Goal: Transaction & Acquisition: Purchase product/service

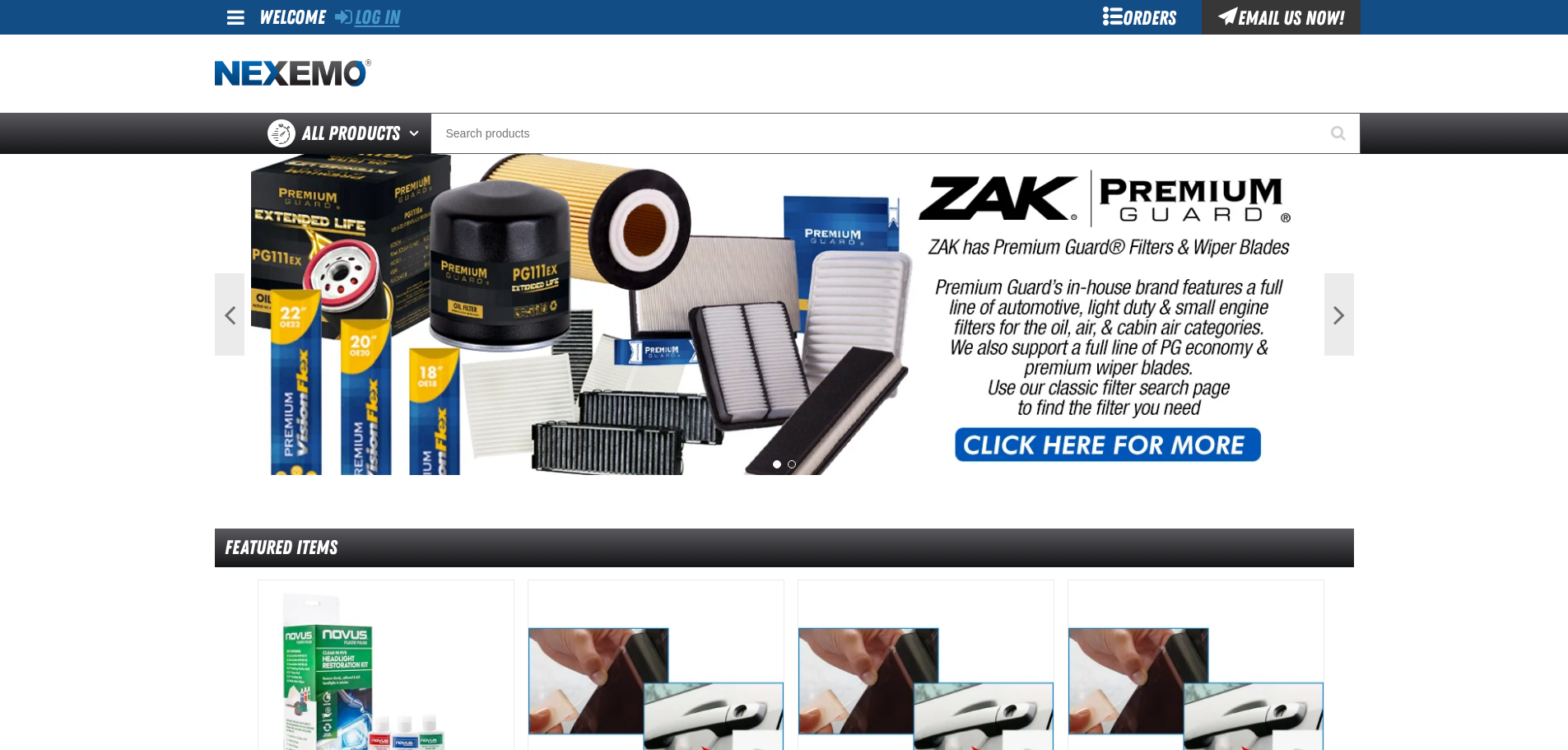
click at [389, 22] on link "Log In" at bounding box center [367, 17] width 65 height 23
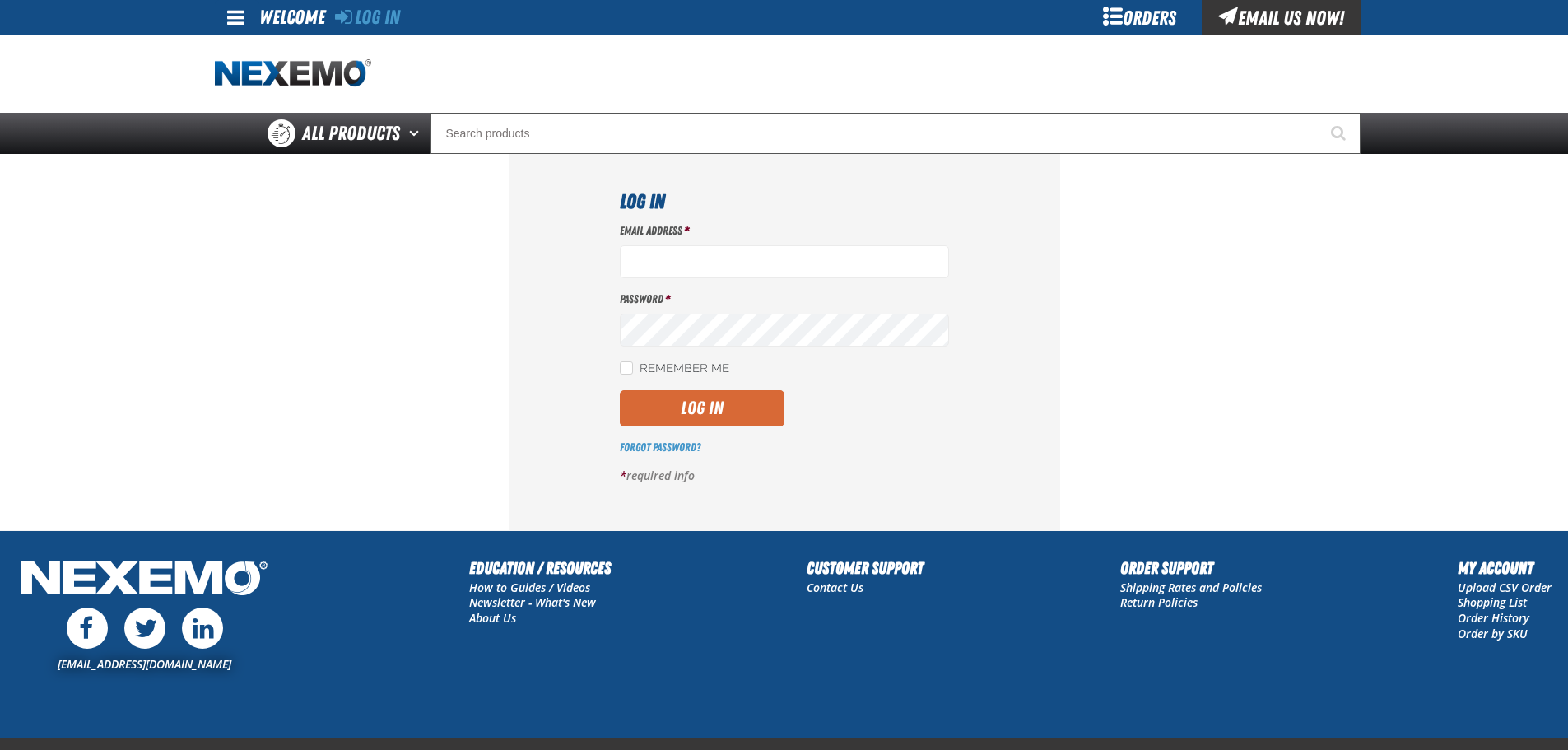
type input "bgambriel@vtaig.com"
click at [695, 406] on button "Log In" at bounding box center [702, 408] width 165 height 36
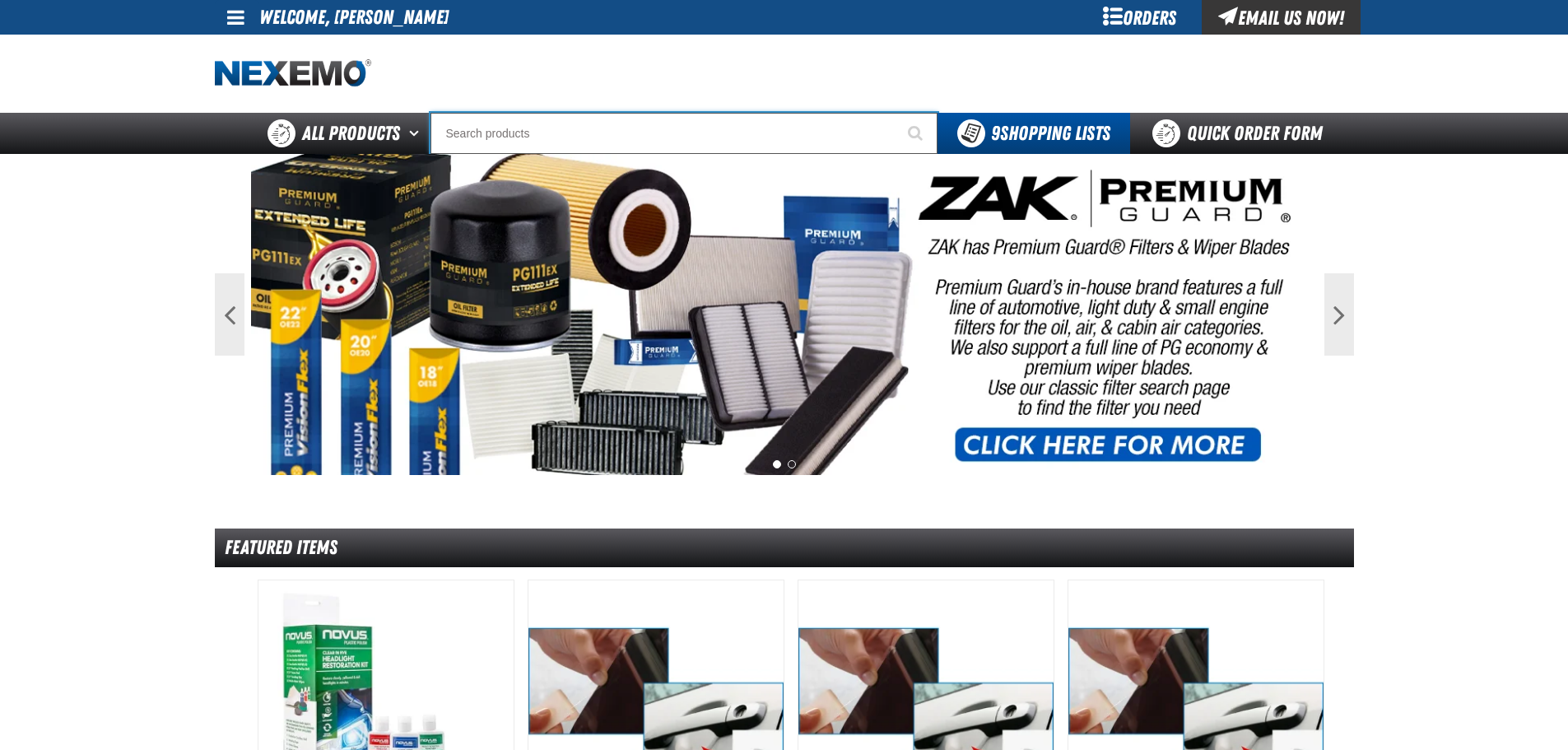
click at [516, 129] on input "Search" at bounding box center [683, 133] width 507 height 41
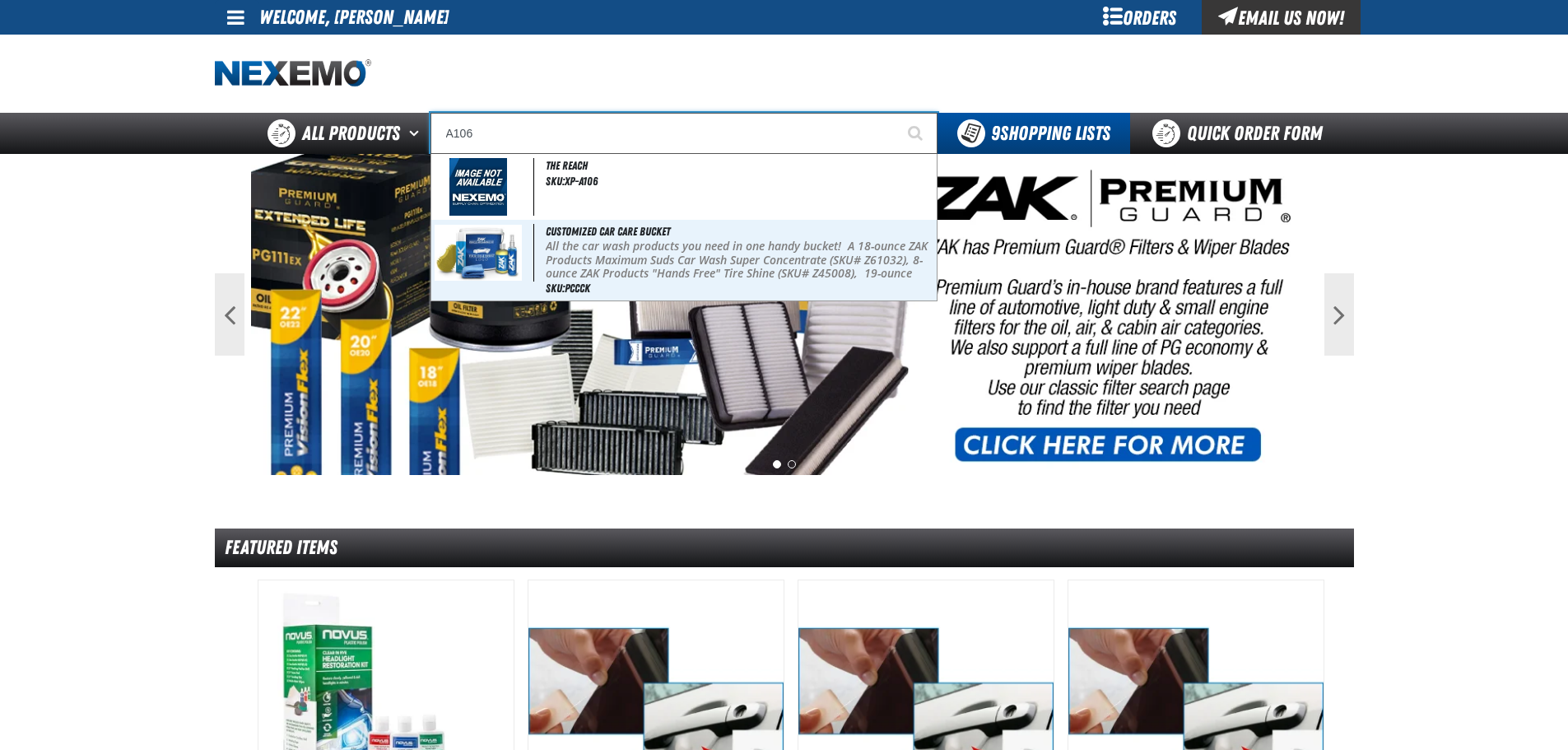
click at [512, 127] on input "A106" at bounding box center [683, 133] width 507 height 41
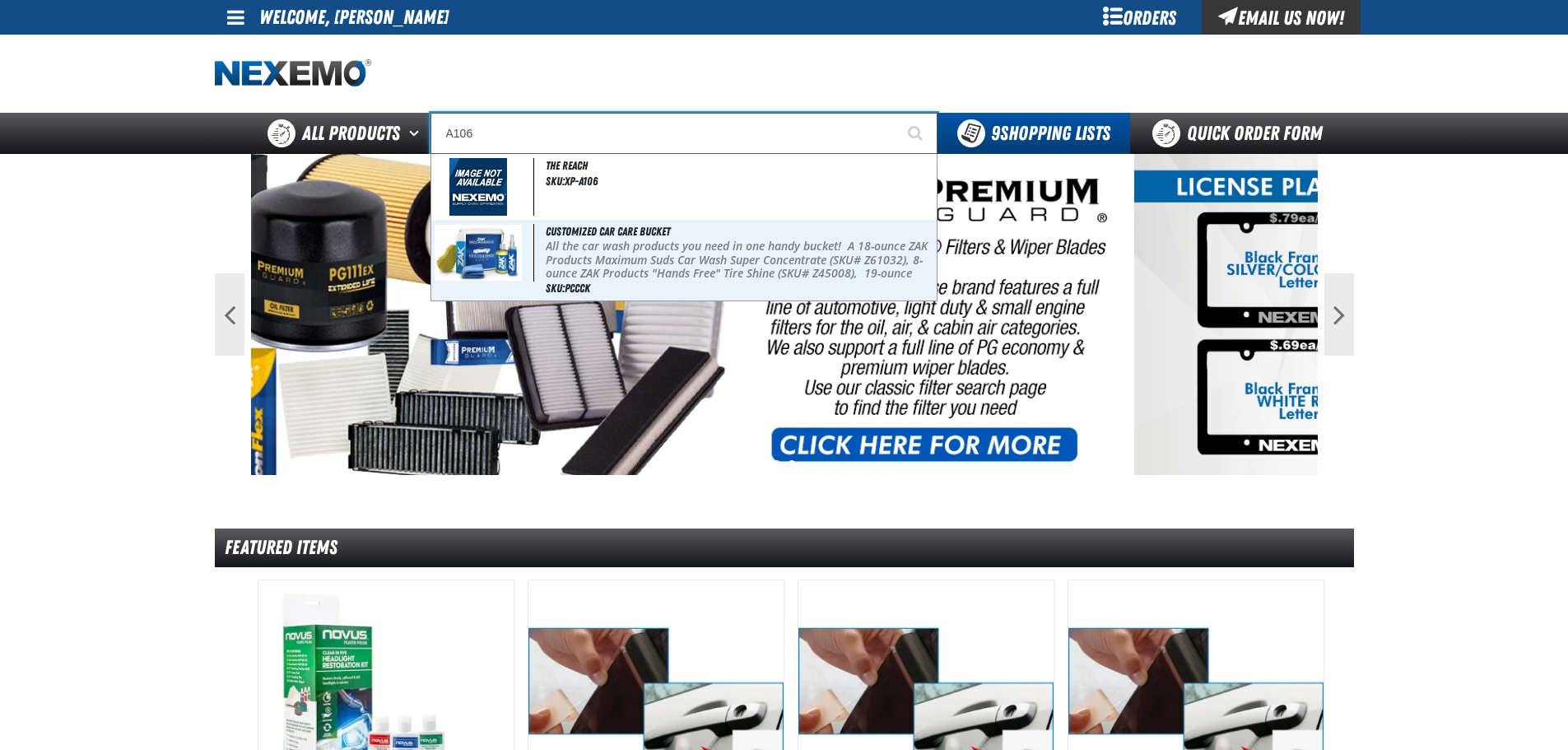
click at [503, 134] on input "A106" at bounding box center [683, 133] width 507 height 41
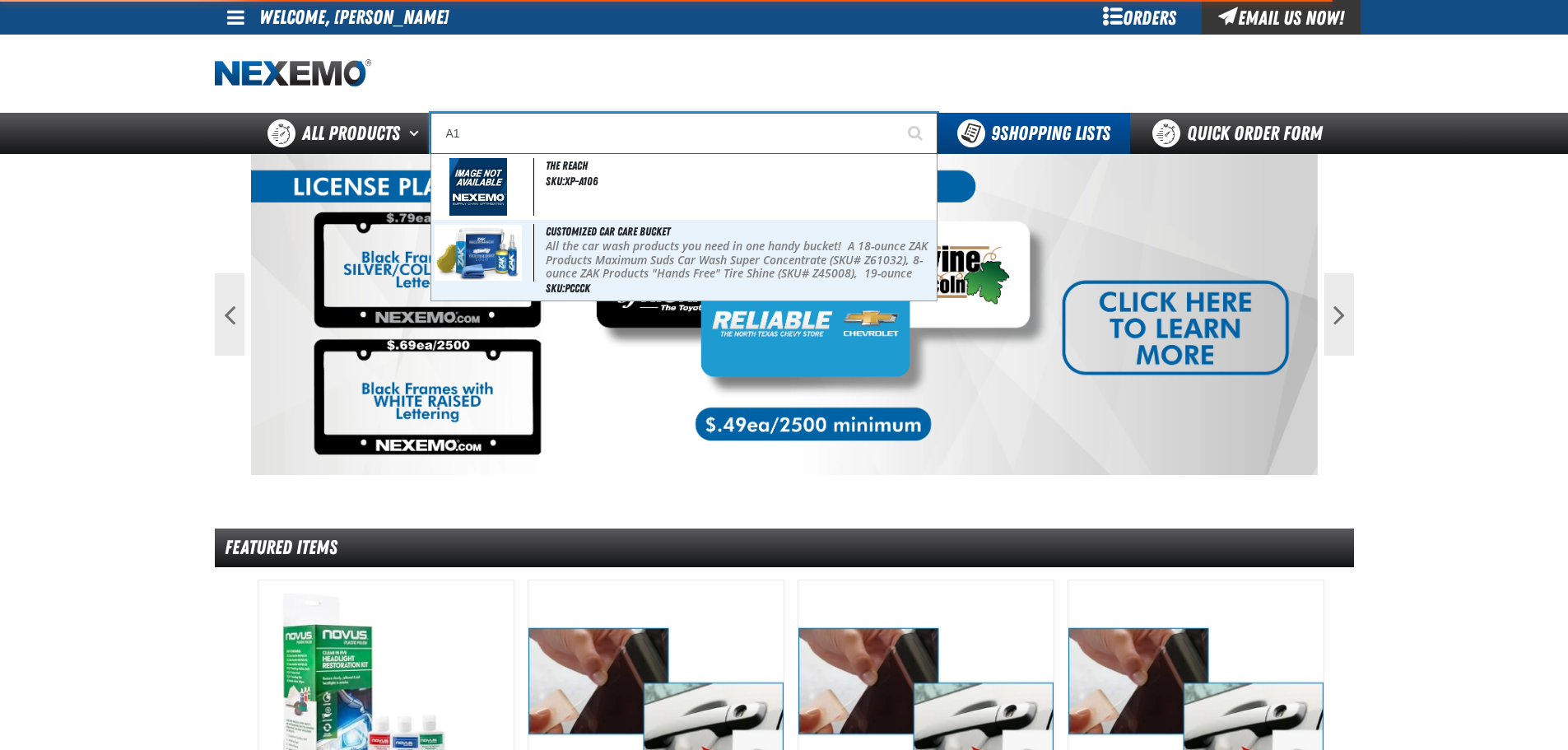
type input "A"
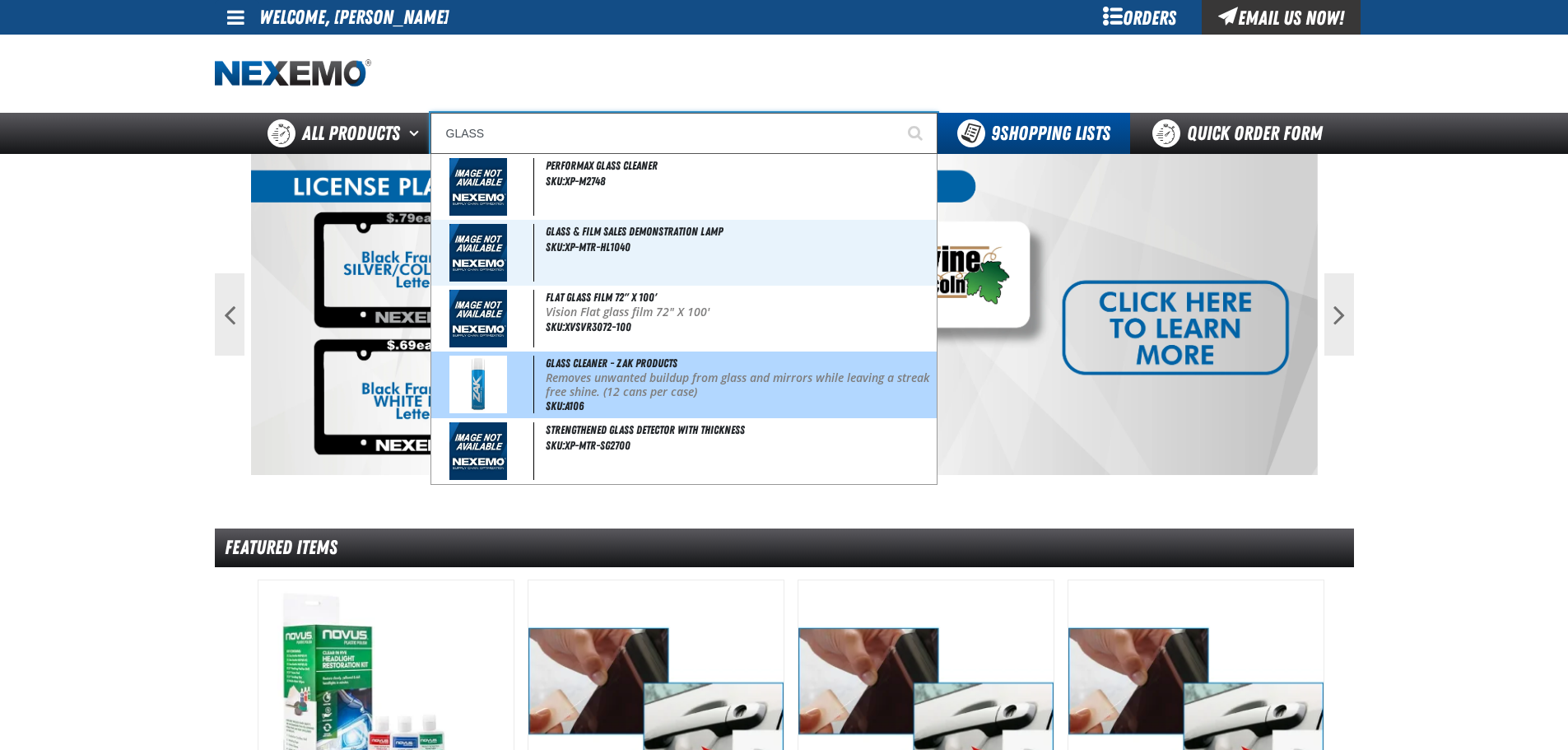
click at [605, 389] on p "Removes unwanted buildup from glass and mirrors while leaving a streak free shi…" at bounding box center [739, 385] width 388 height 28
type input "Glass Cleaner - ZAK Products"
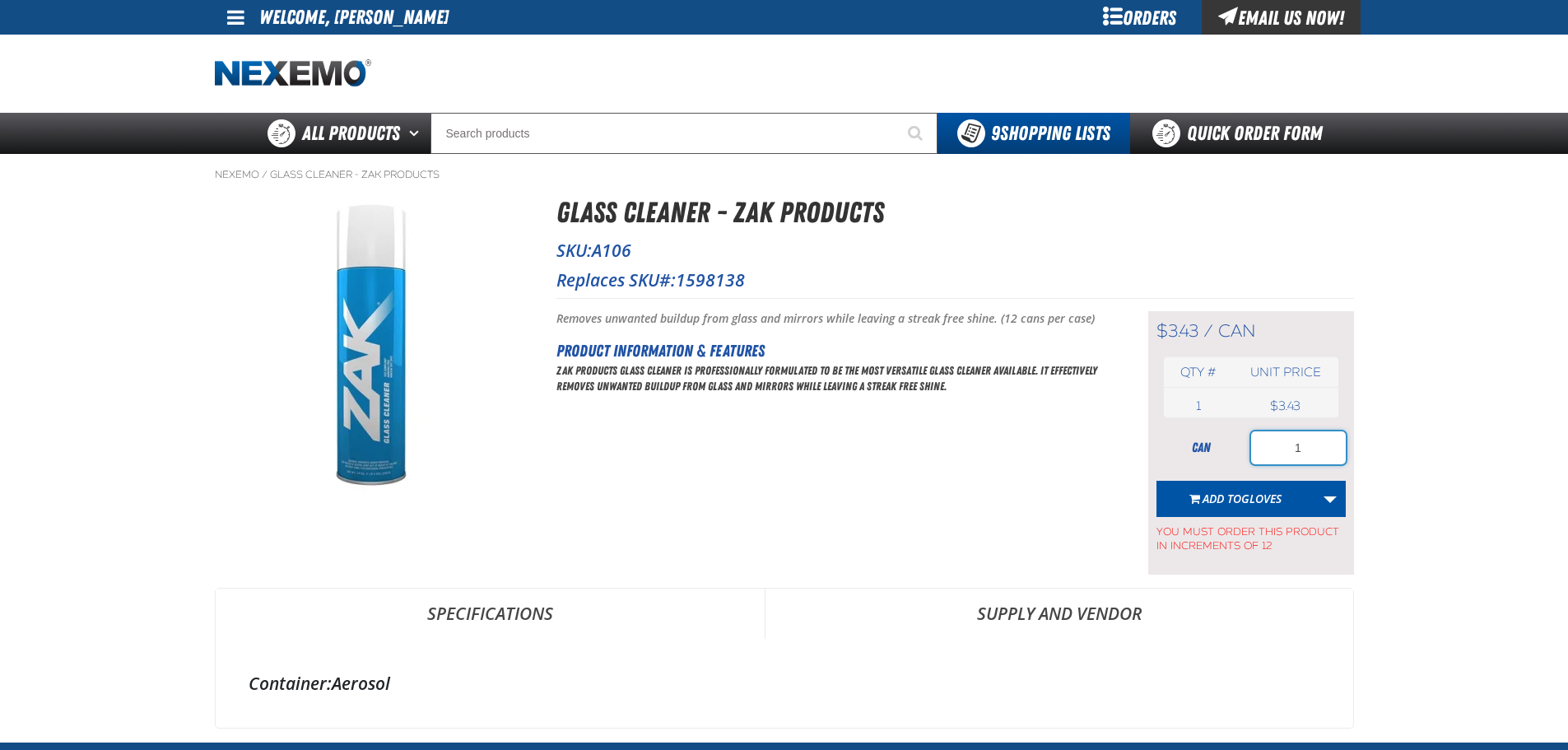
click at [1294, 455] on input "1" at bounding box center [1298, 447] width 95 height 33
type input "24"
click at [1332, 492] on link "More Actions" at bounding box center [1330, 499] width 31 height 36
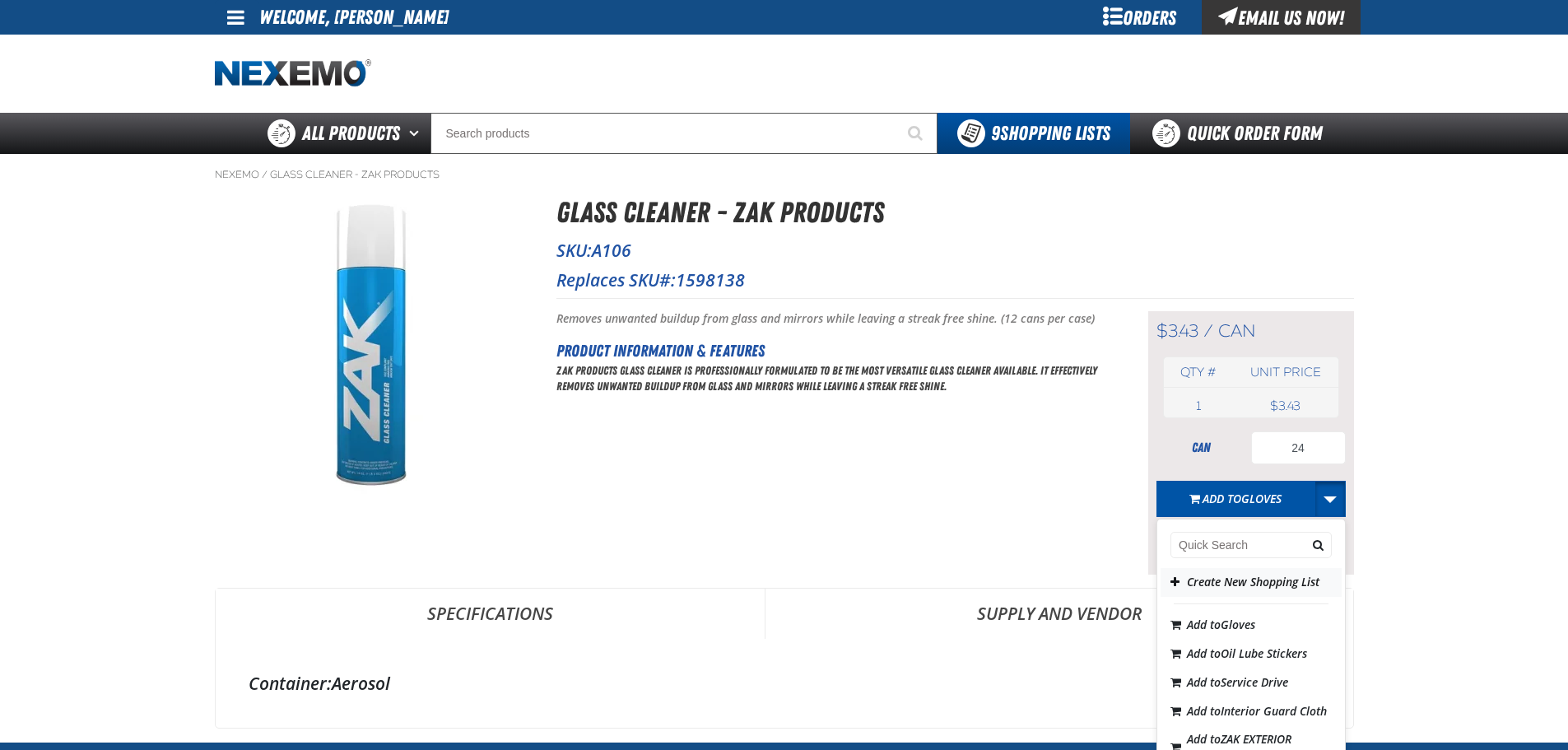
click at [1209, 581] on button "Create New Shopping List" at bounding box center [1251, 582] width 181 height 29
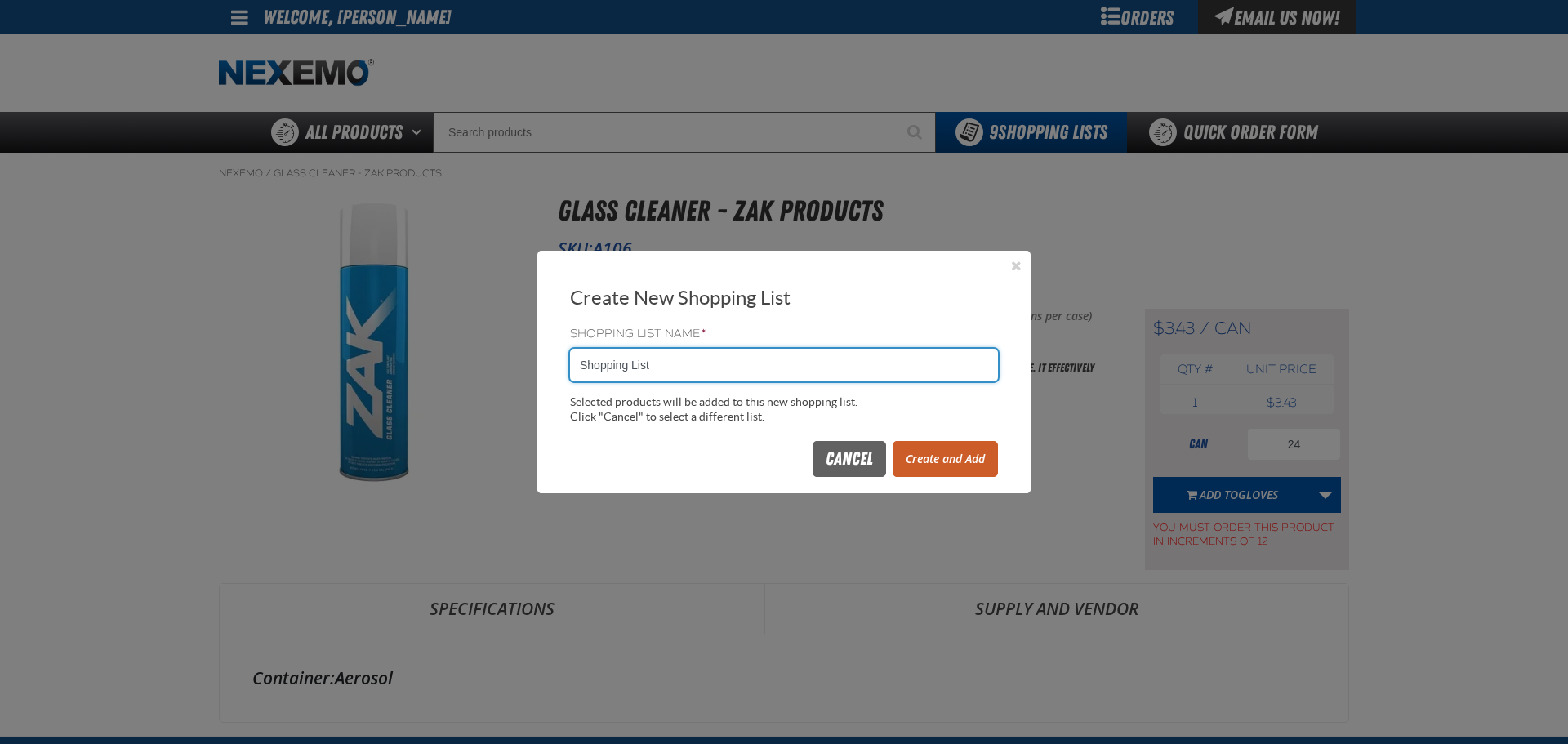
click at [722, 368] on input "Shopping List" at bounding box center [783, 365] width 428 height 33
type input "1001ZAK"
click at [985, 472] on button "Create and Add" at bounding box center [945, 459] width 105 height 36
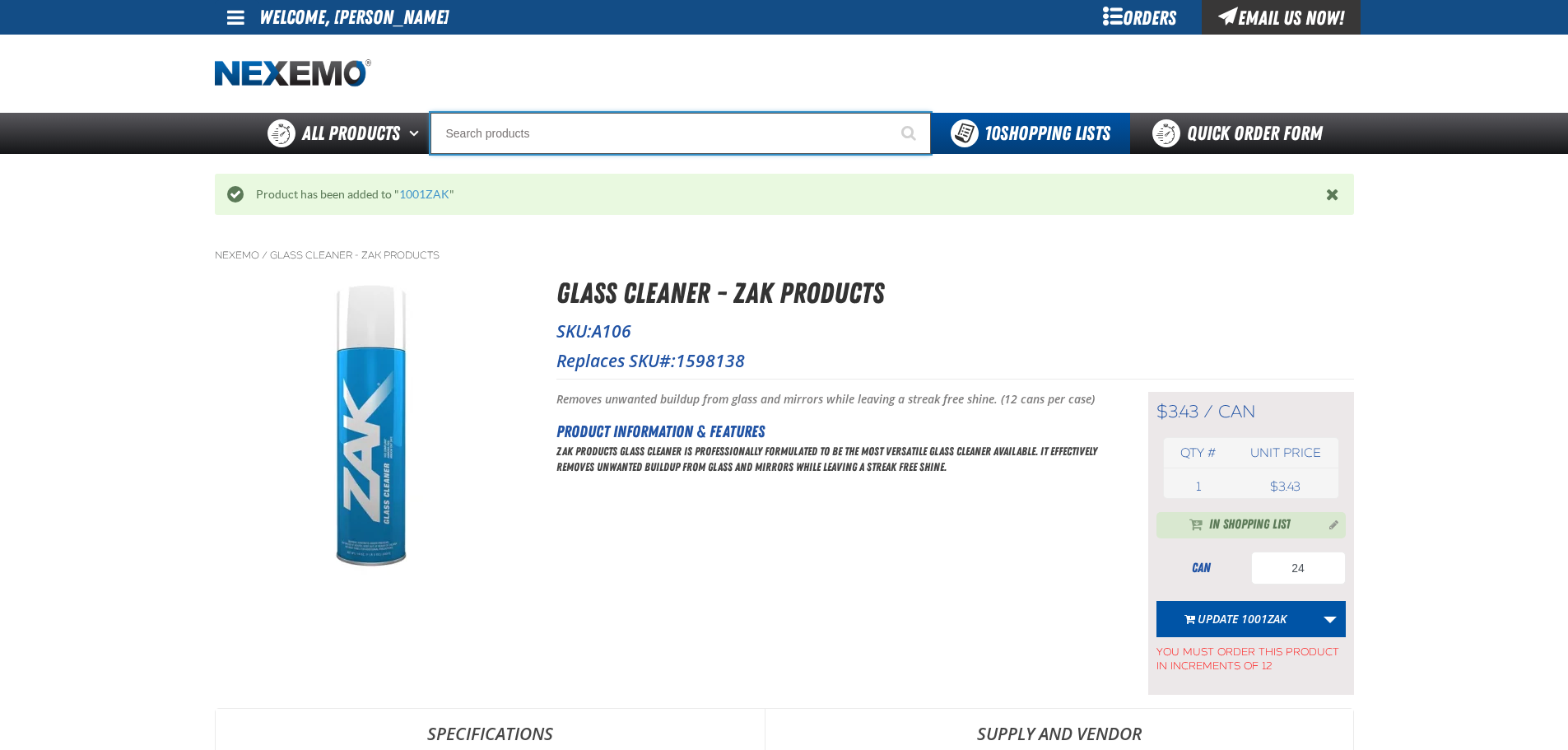
click at [480, 122] on input "Search" at bounding box center [680, 133] width 500 height 41
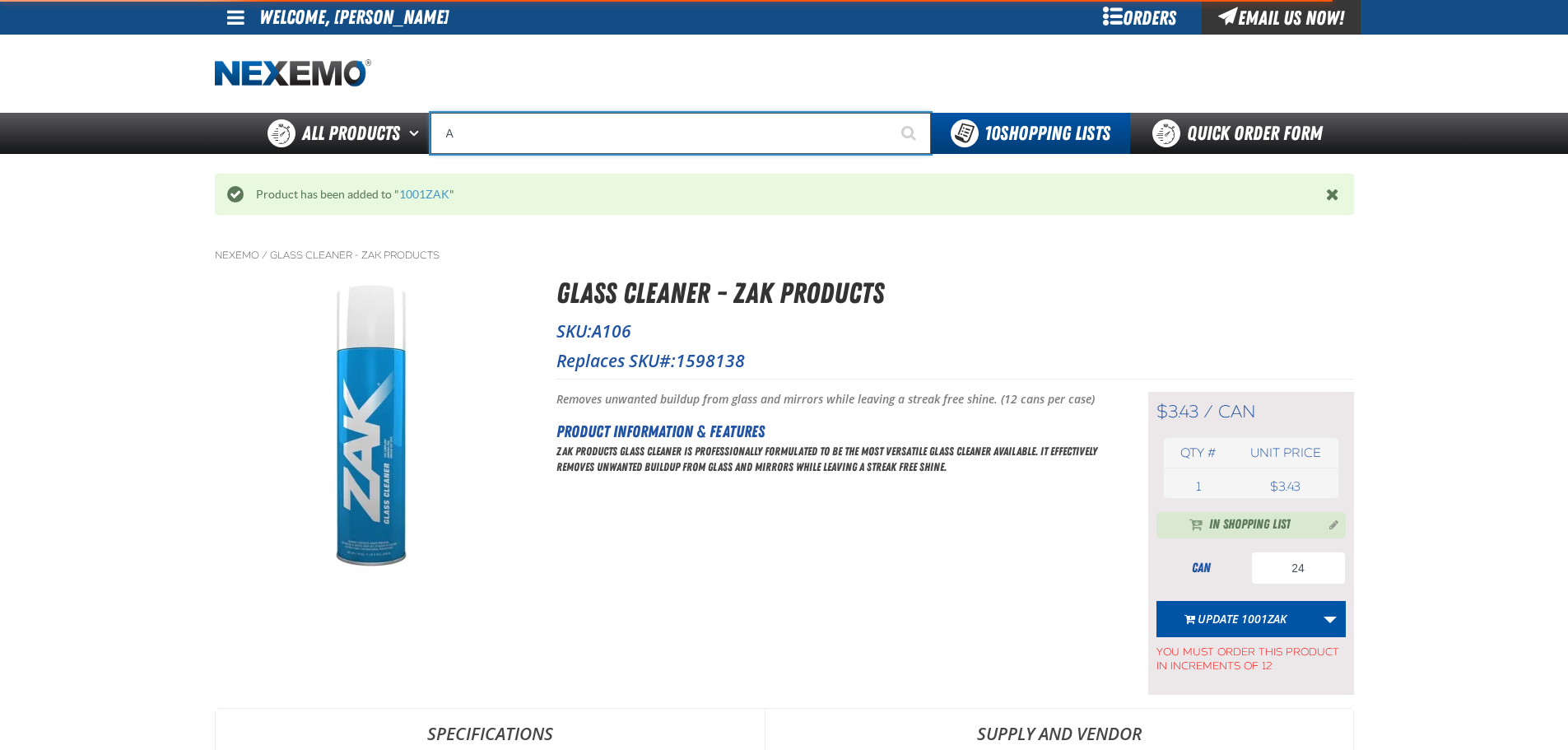
type input "AC"
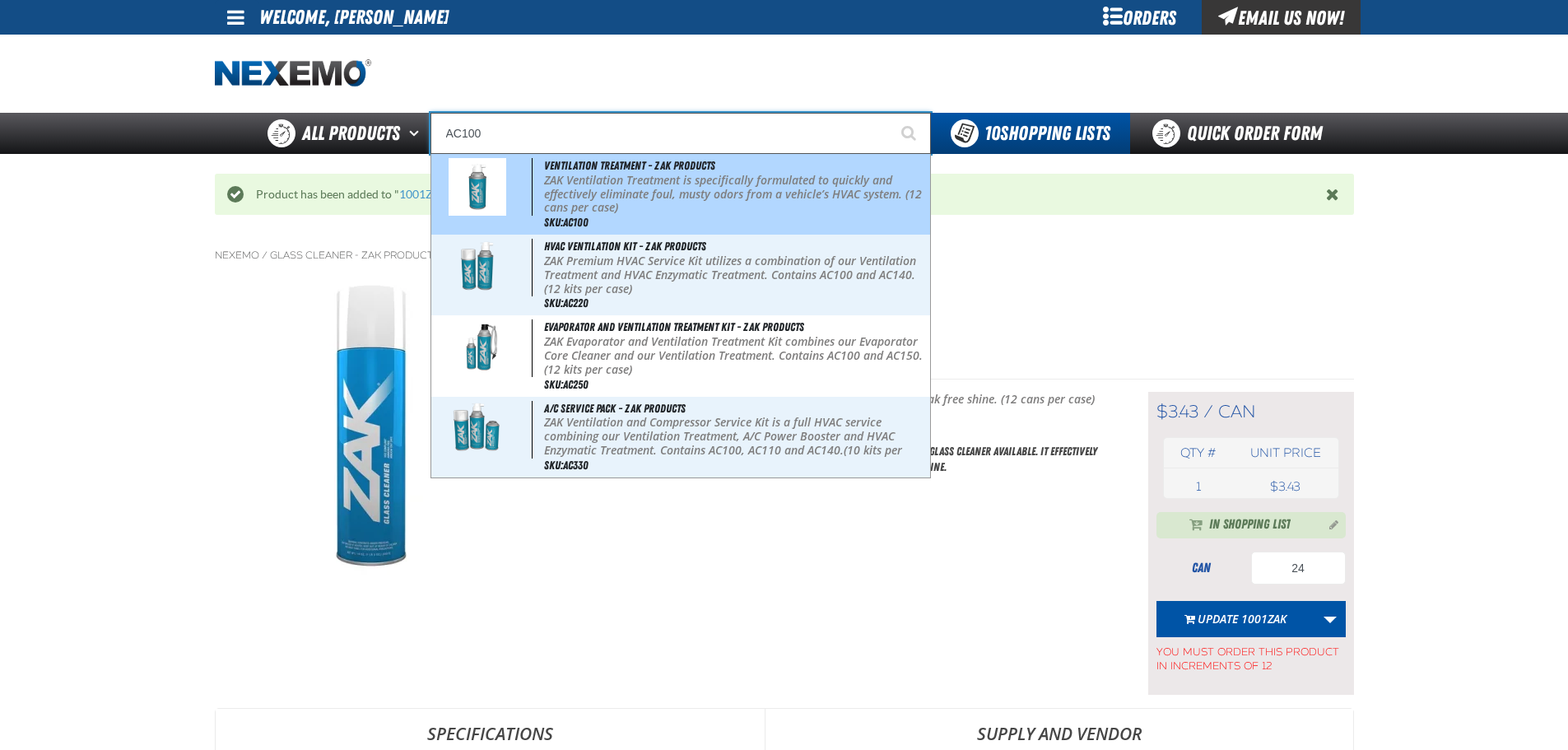
click at [500, 186] on img at bounding box center [477, 186] width 57 height 57
type input "Ventilation Treatment - ZAK Products"
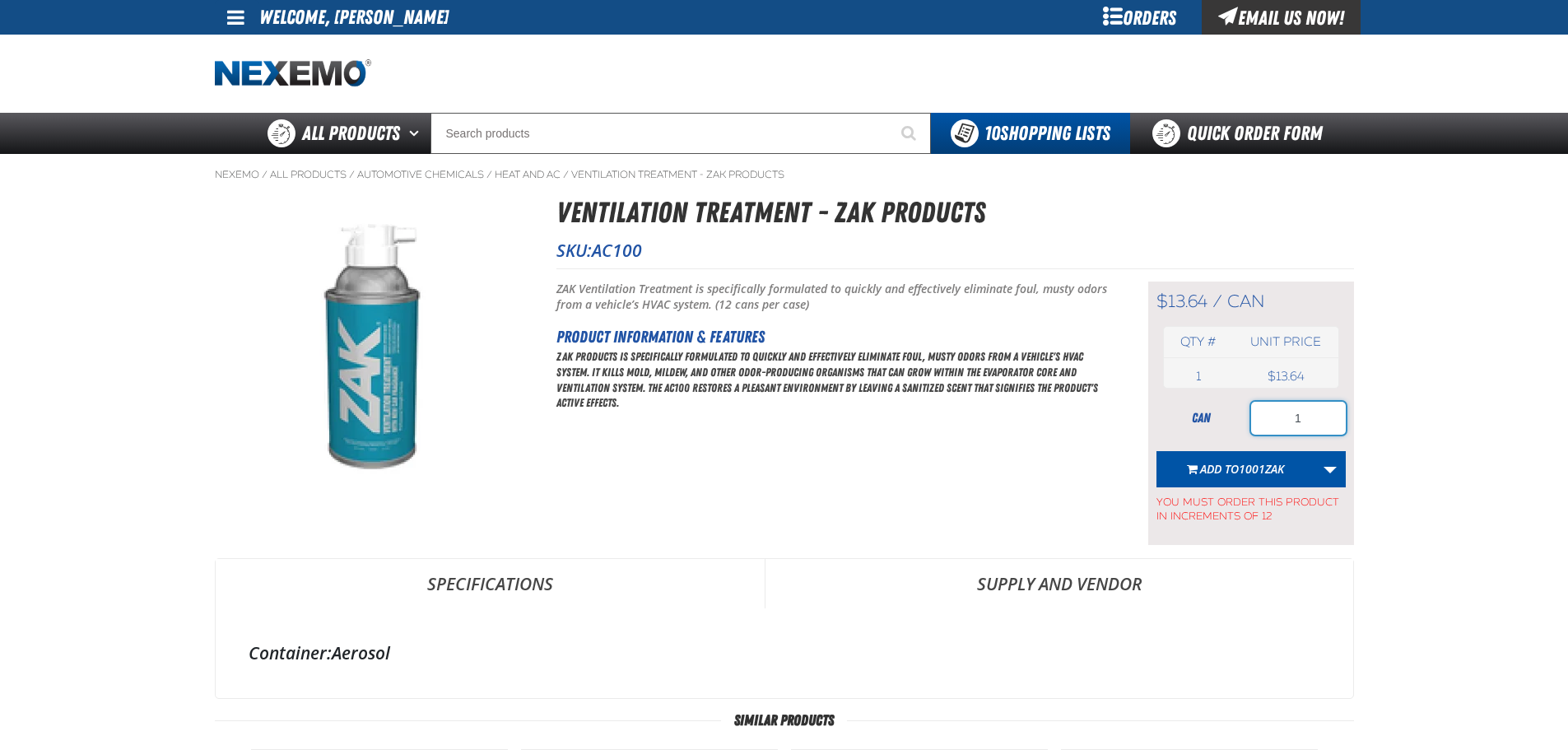
click at [1302, 418] on input "1" at bounding box center [1298, 418] width 95 height 33
type input "120"
click at [1212, 466] on span "Add to 1001ZAK" at bounding box center [1242, 468] width 84 height 16
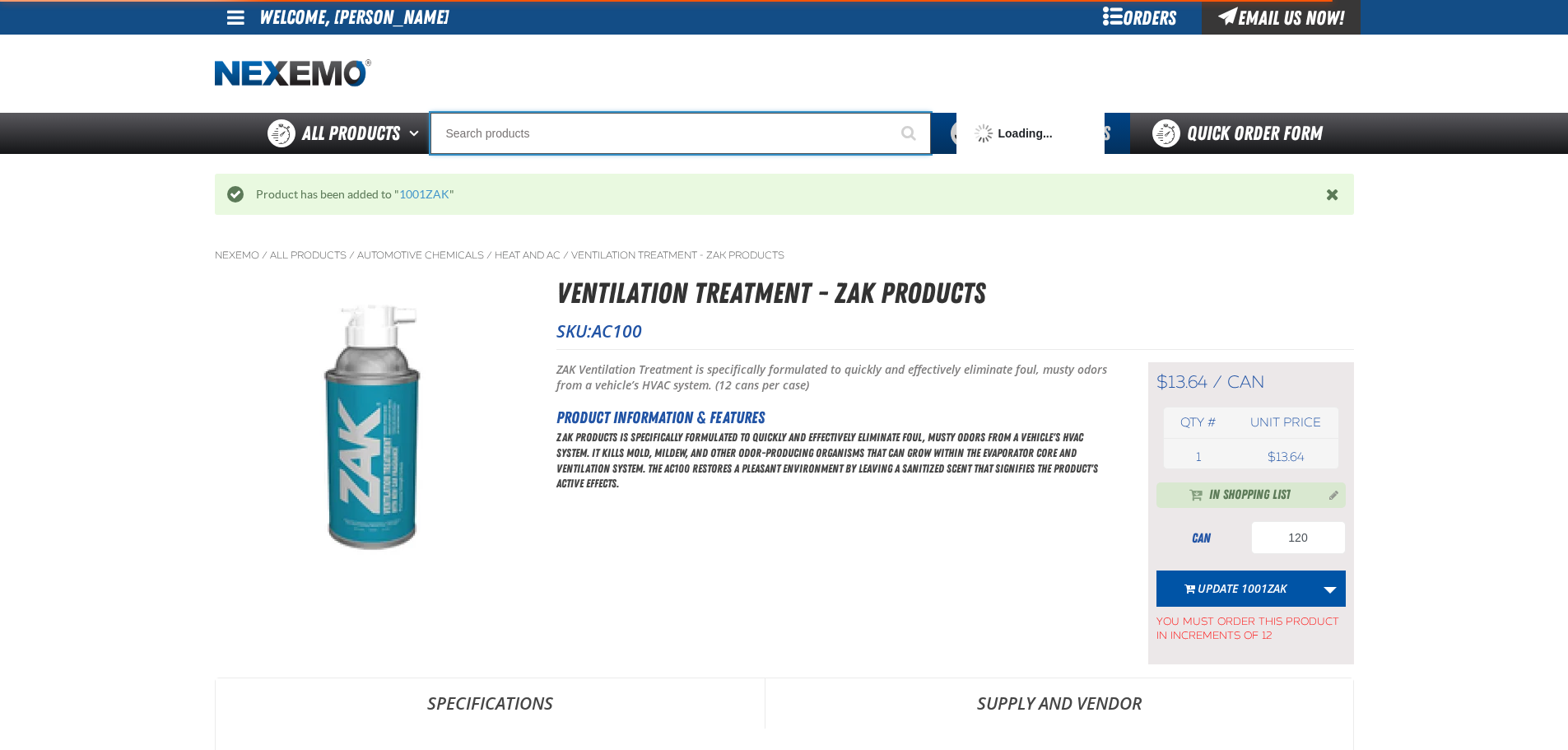
click at [479, 125] on input "Search" at bounding box center [680, 133] width 500 height 41
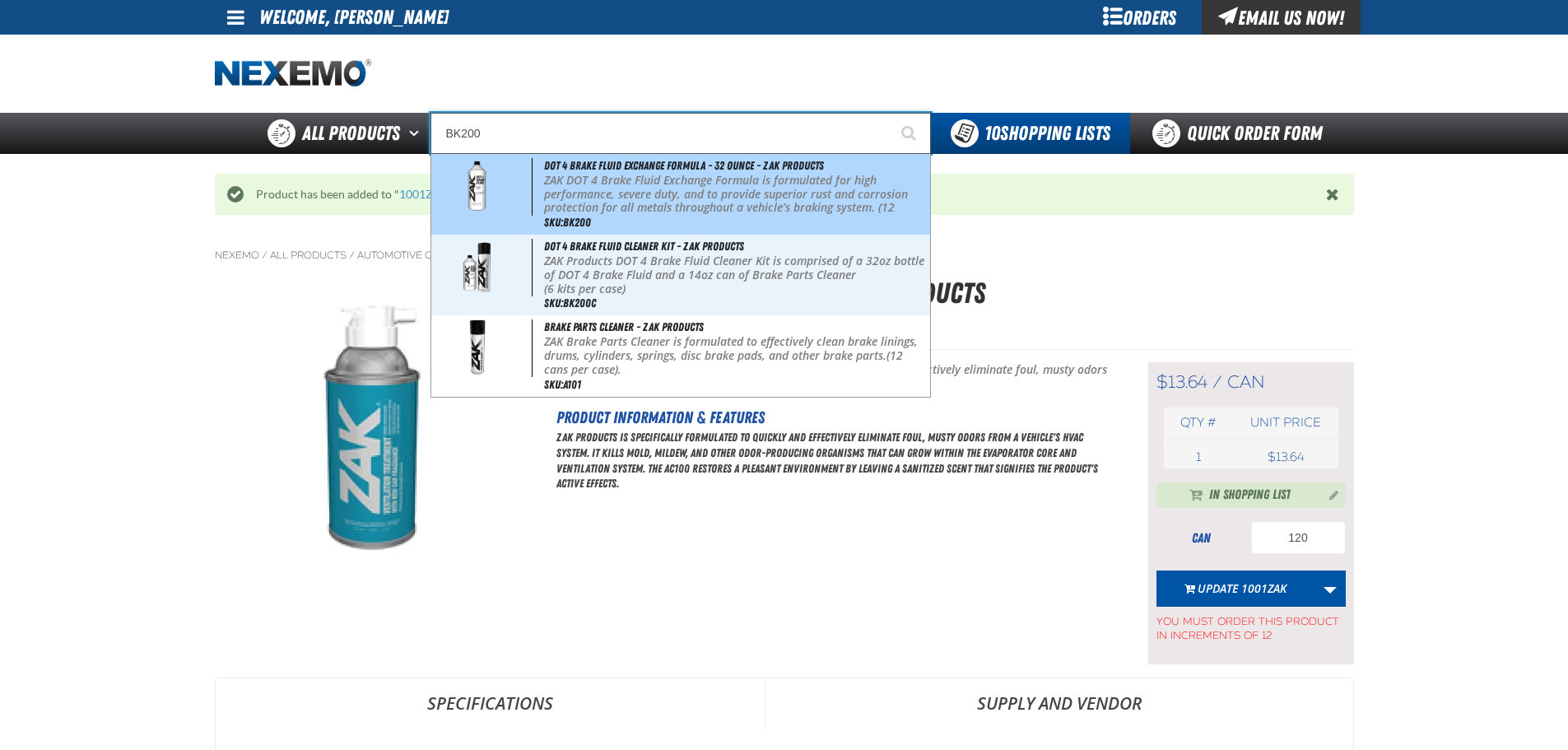
click at [562, 159] on span "DOT 4 Brake Fluid Exchange Formula - 32 Ounce - ZAK Products" at bounding box center [683, 165] width 280 height 13
type input "DOT 4 Brake Fluid Exchange Formula - 32 Ounce - ZAK Products"
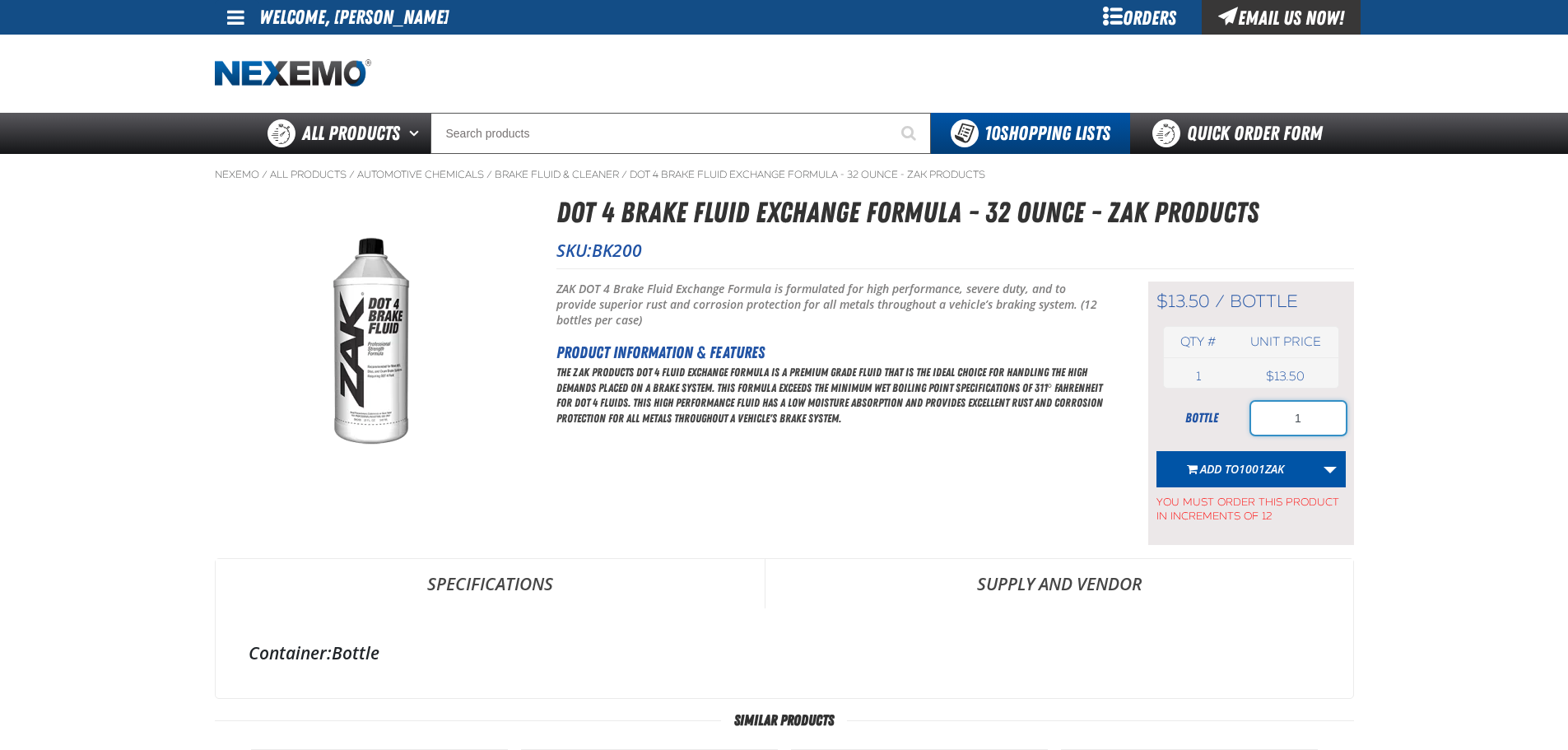
click at [1307, 423] on input "1" at bounding box center [1298, 418] width 95 height 33
type input "72"
click at [1238, 469] on span "Add to 1001ZAK" at bounding box center [1242, 468] width 84 height 16
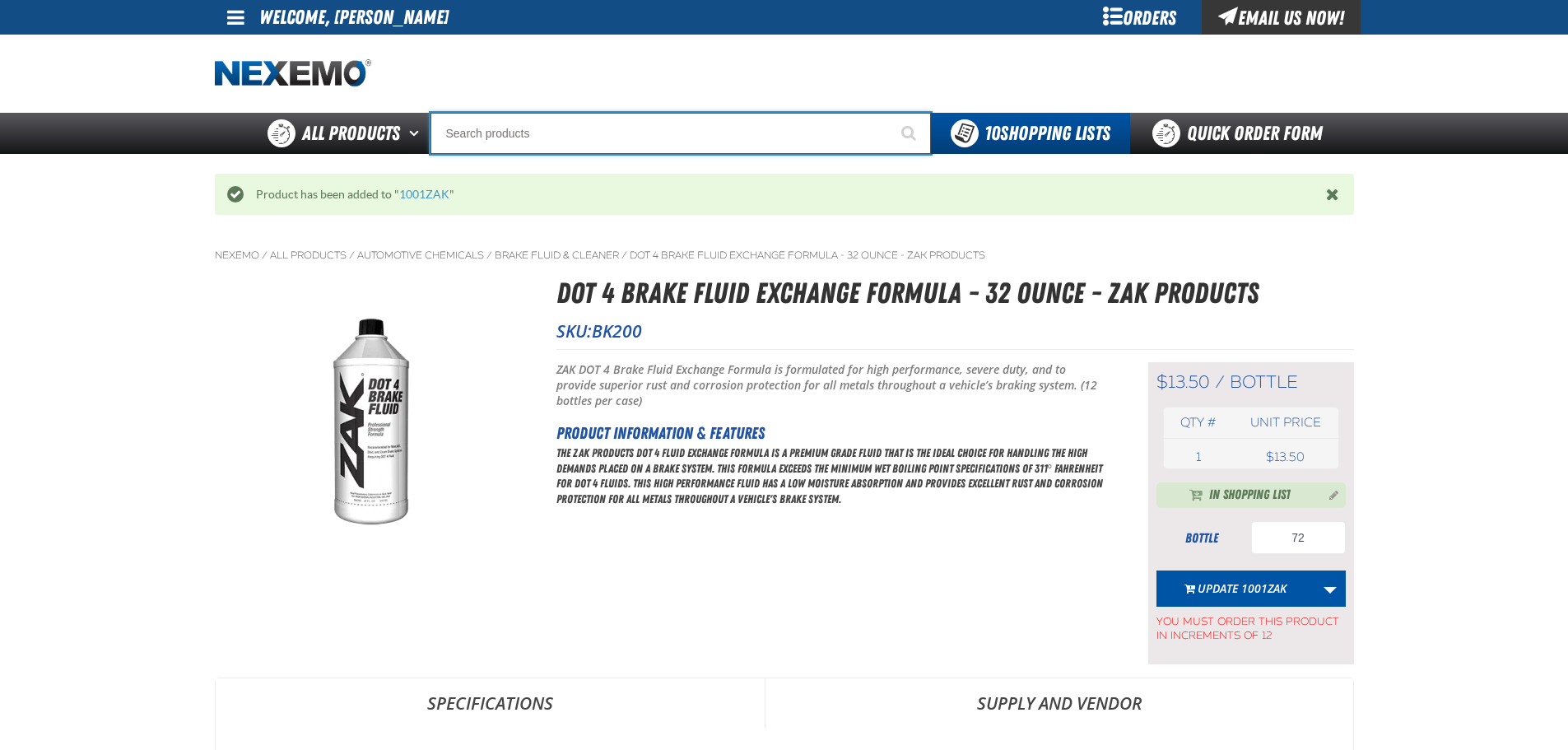
click at [554, 134] on input "Search" at bounding box center [680, 133] width 500 height 41
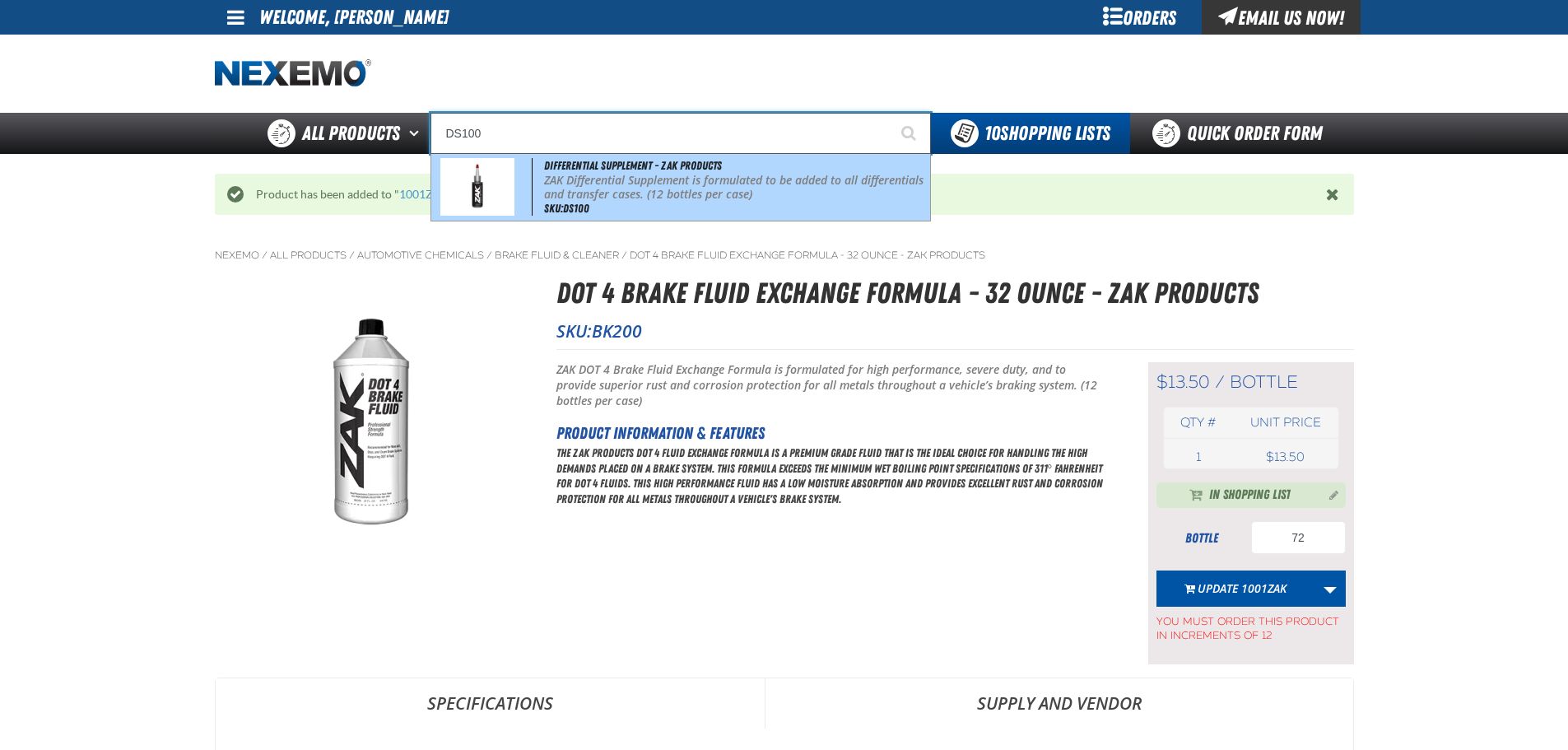
click at [600, 160] on span "Differential Supplement - ZAK Products" at bounding box center [632, 165] width 178 height 13
type input "Differential Supplement - ZAK Products"
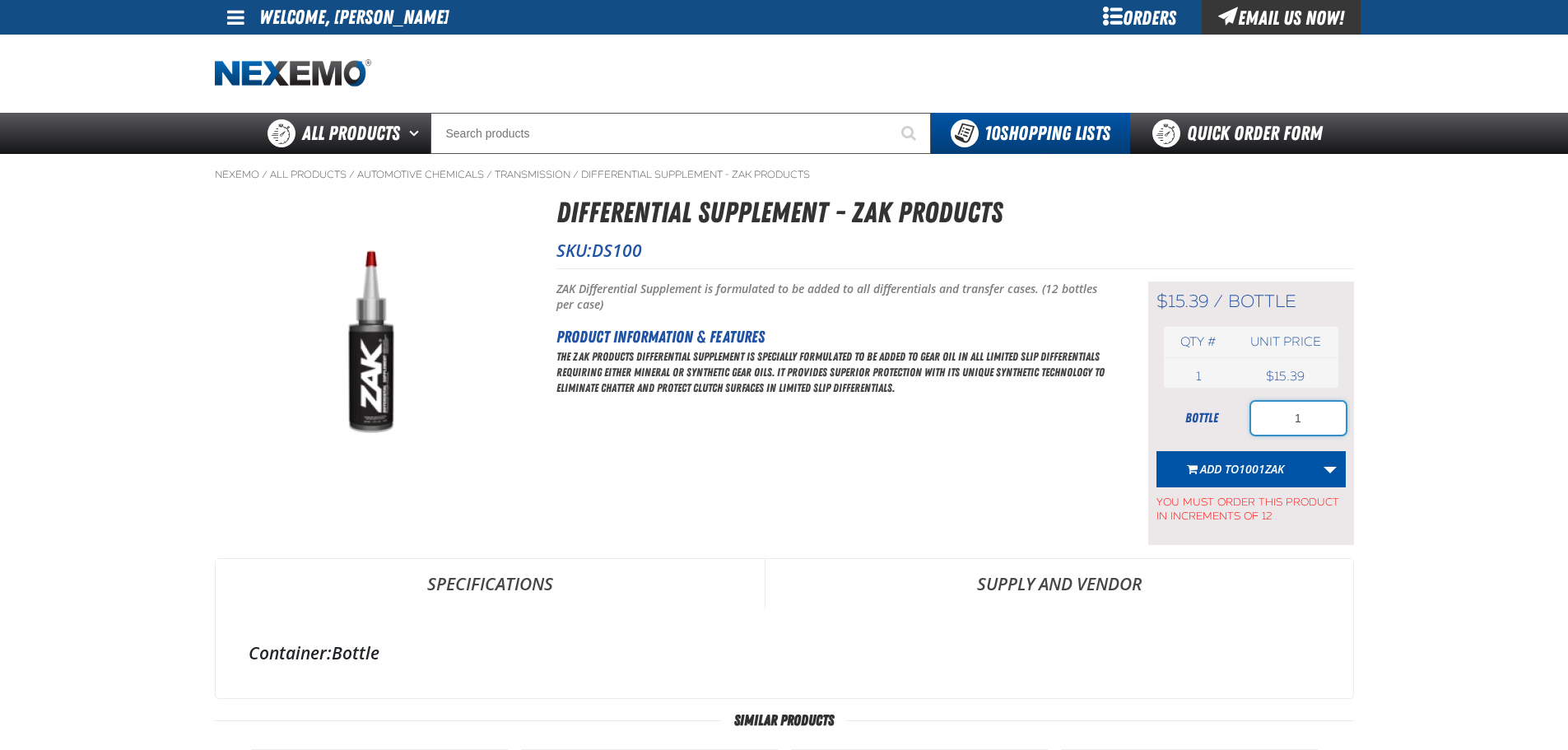
click at [1313, 426] on input "1" at bounding box center [1298, 418] width 95 height 33
click at [1313, 425] on input "1" at bounding box center [1298, 418] width 95 height 33
type input "36"
click at [1218, 464] on span "Add to 1001ZAK" at bounding box center [1242, 468] width 84 height 16
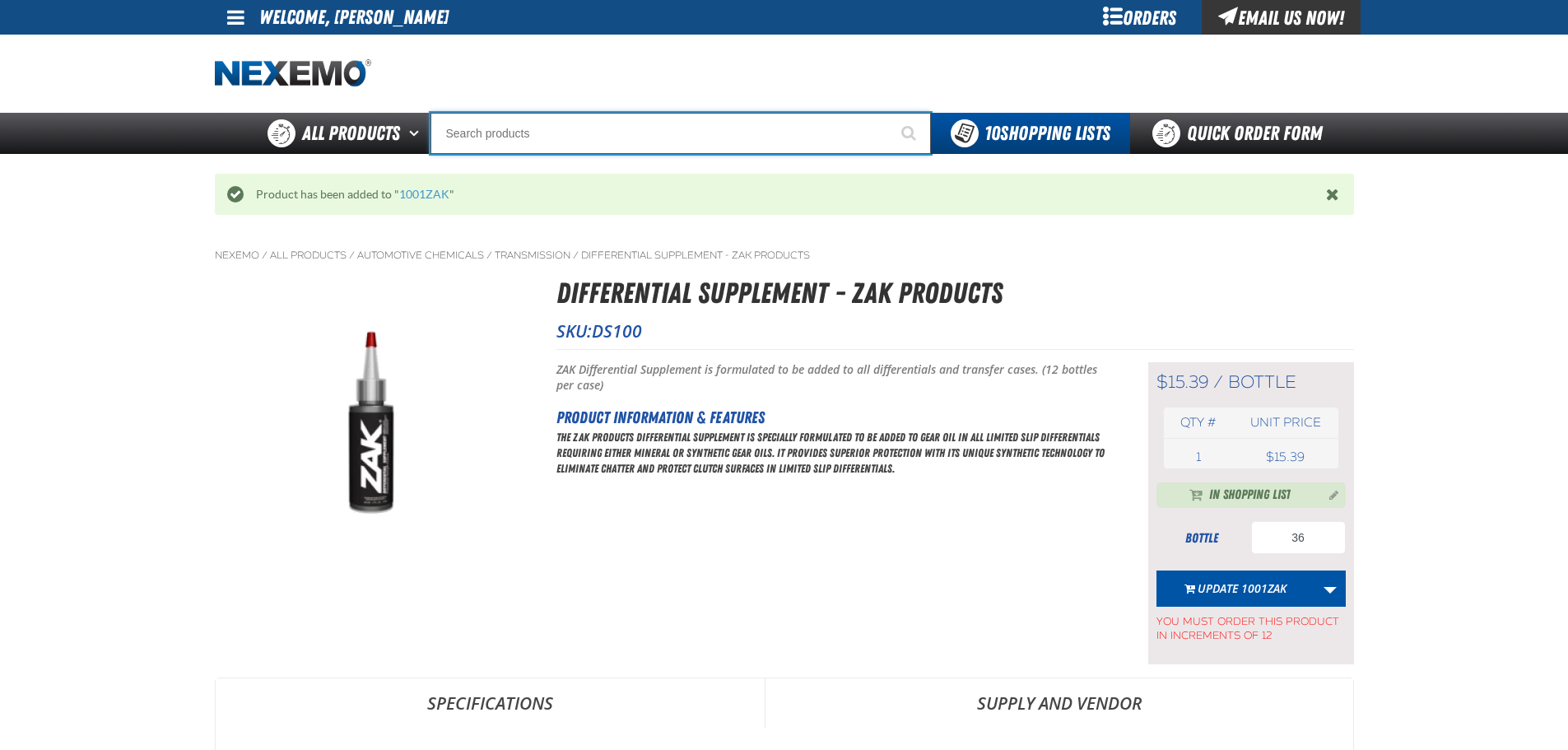
click at [611, 153] on input "Search" at bounding box center [680, 133] width 500 height 41
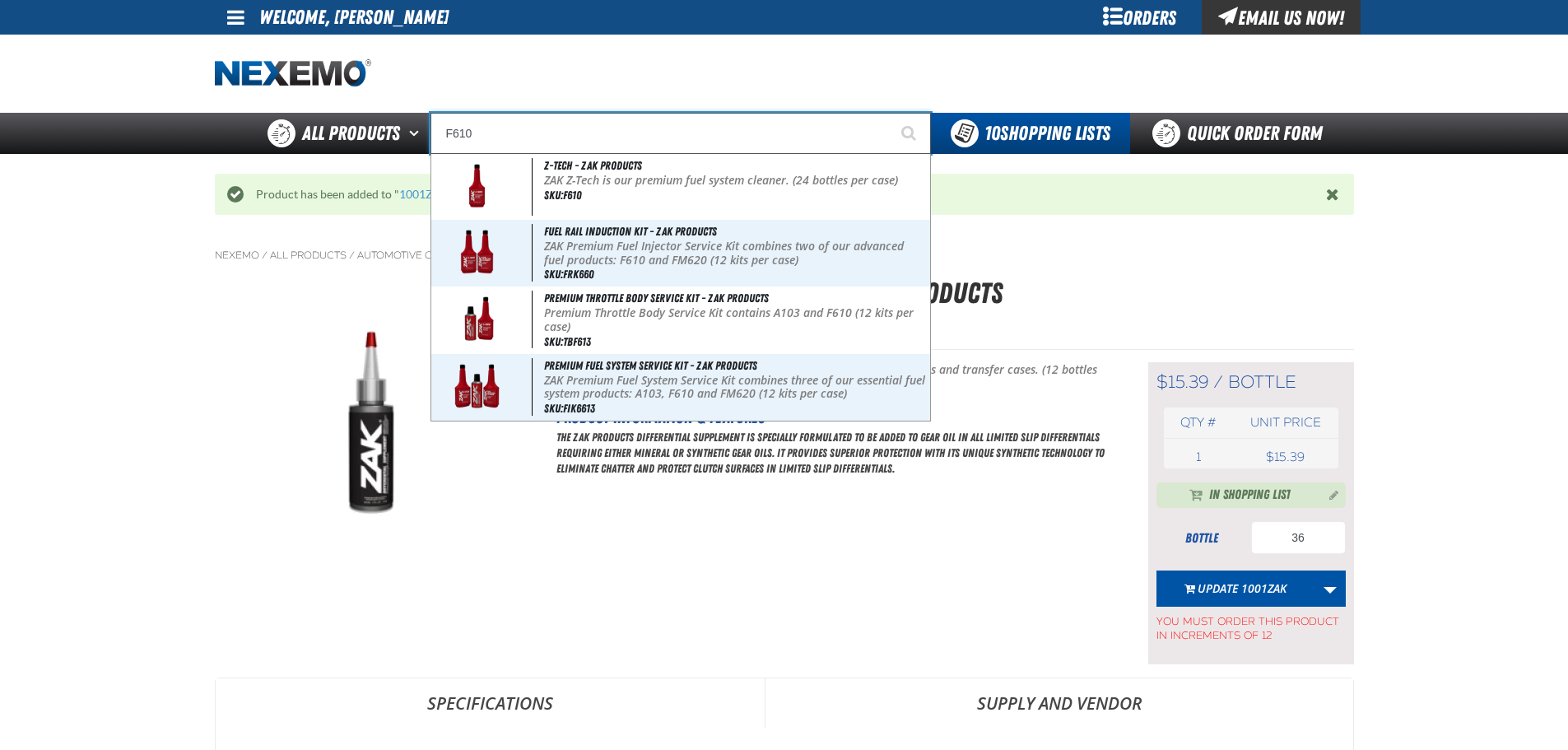
click at [611, 153] on input "F610" at bounding box center [680, 133] width 500 height 41
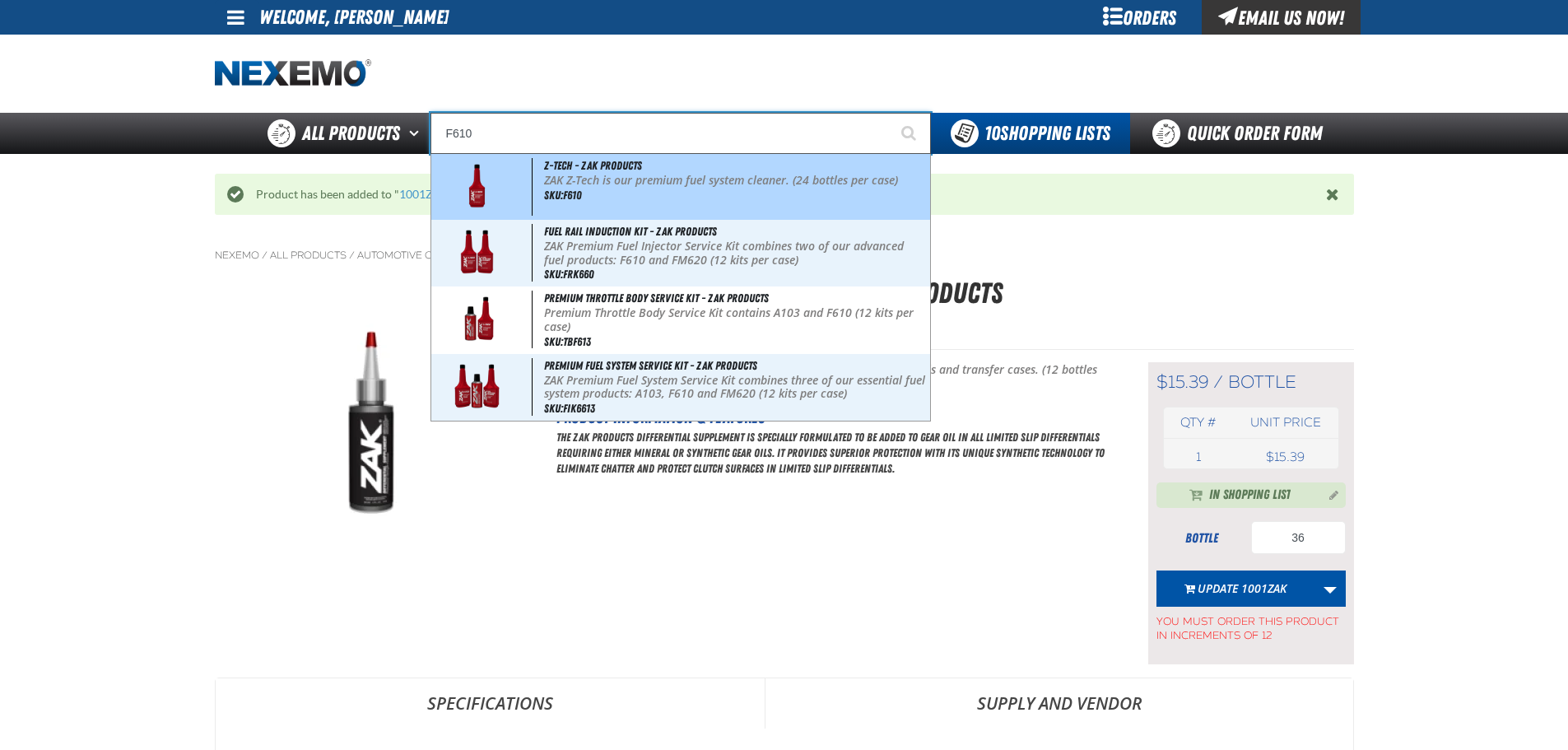
click at [613, 166] on span "Z-Tech - ZAK Products" at bounding box center [592, 165] width 98 height 13
type input "Z-Tech - ZAK Products"
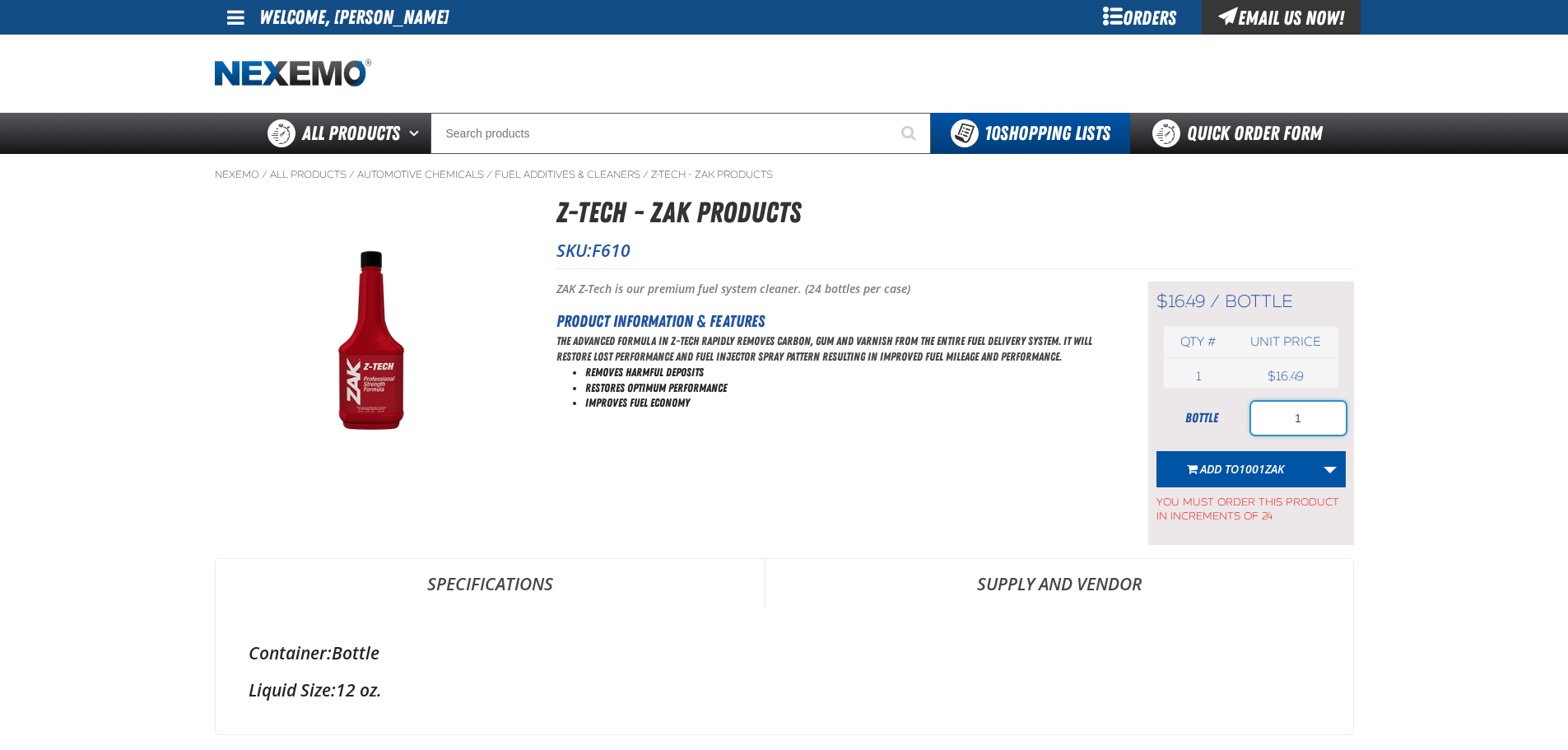
click at [1290, 423] on input "1" at bounding box center [1298, 418] width 95 height 33
type input "408"
click at [1235, 462] on span "Add to 1001ZAK" at bounding box center [1242, 468] width 84 height 16
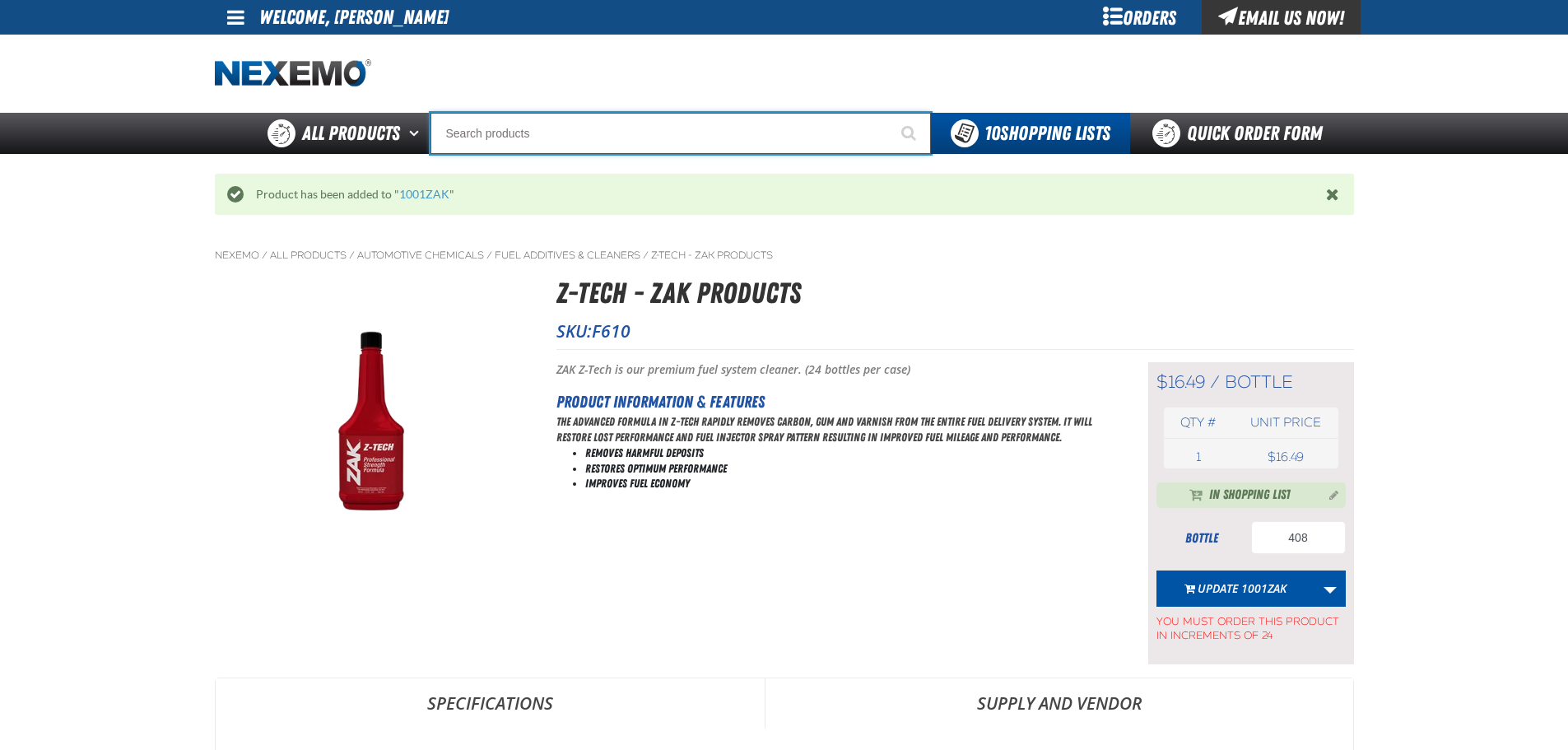
click at [758, 141] on input "Search" at bounding box center [680, 133] width 500 height 41
type input "P"
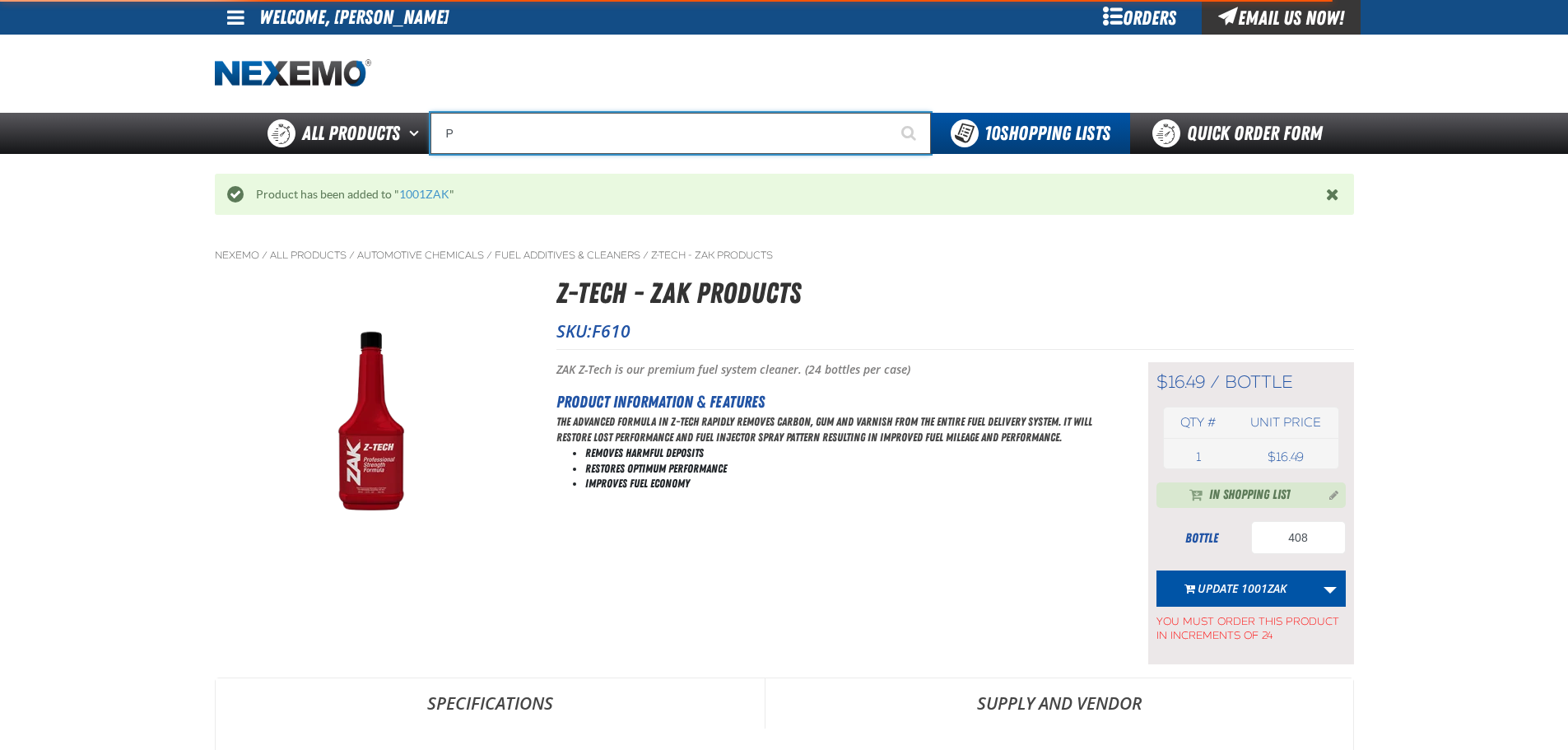
type input "Perfect P Series 0.25-ounce Lead Wheel Weight"
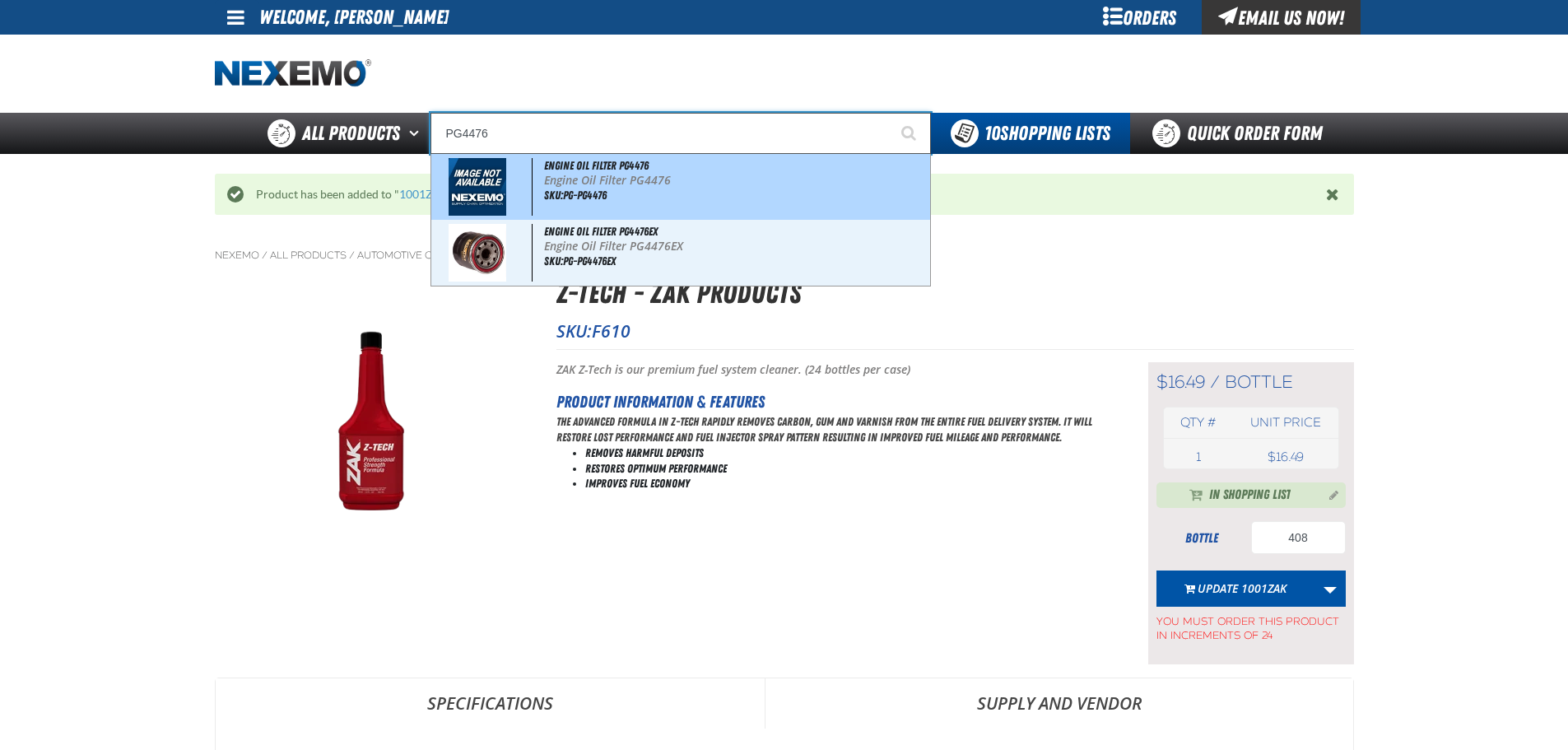
click at [728, 186] on p "Engine Oil Filter PG4476" at bounding box center [735, 180] width 382 height 14
type input "Engine Oil Filter PG4476"
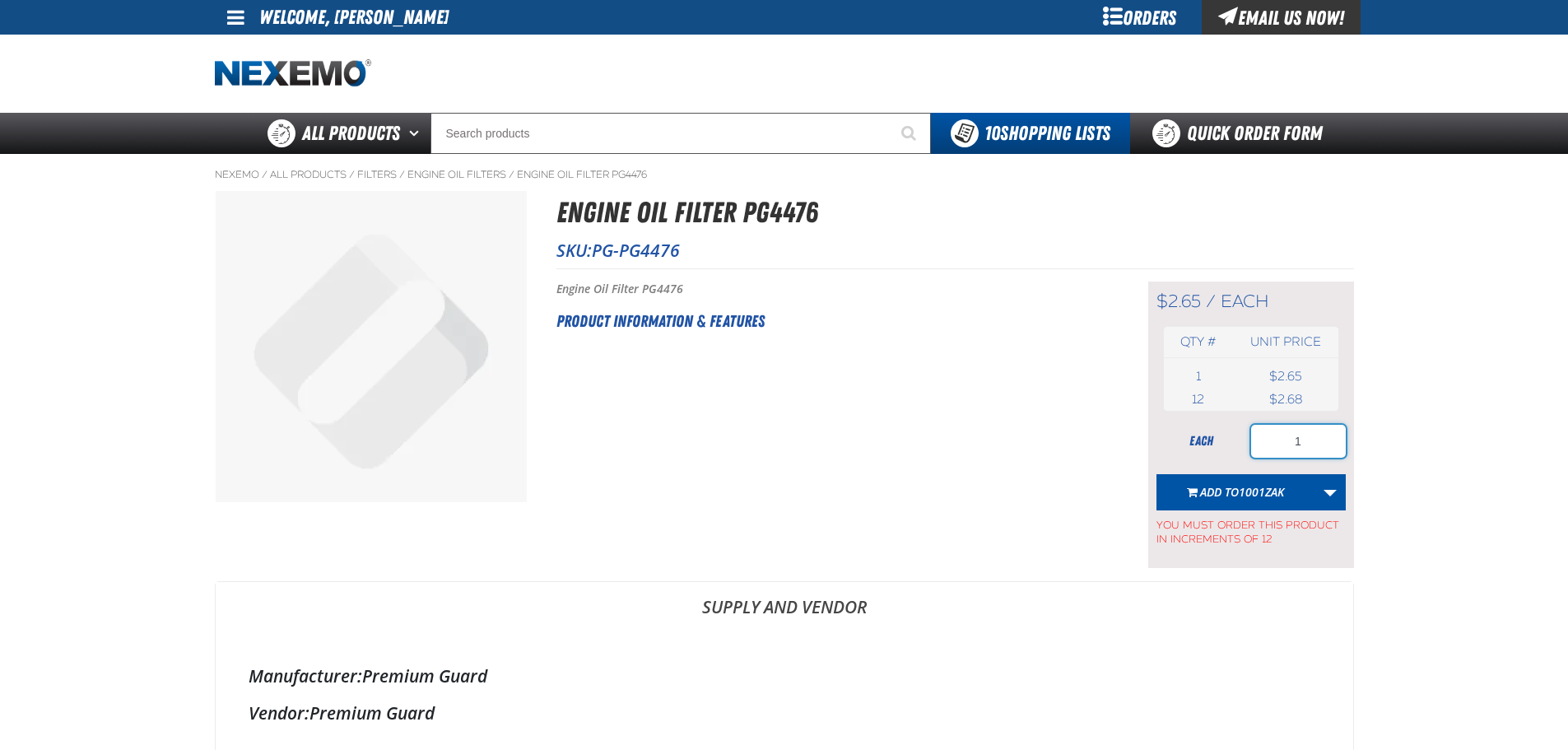
click at [1303, 440] on input "1" at bounding box center [1298, 441] width 95 height 33
type input "12"
click at [1217, 491] on span "Add to 1001ZAK" at bounding box center [1242, 492] width 84 height 16
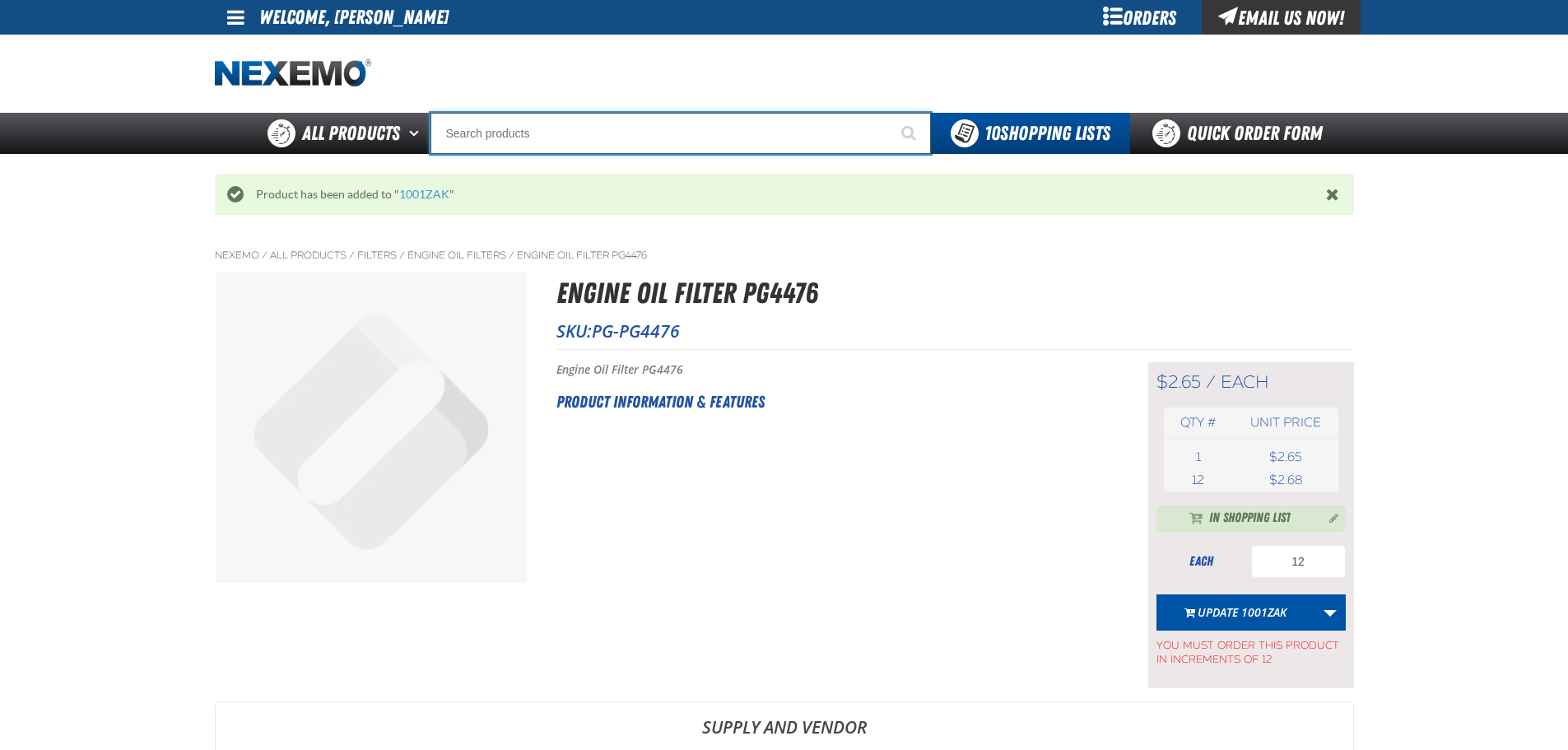
click at [542, 141] on input "Search" at bounding box center [680, 133] width 500 height 41
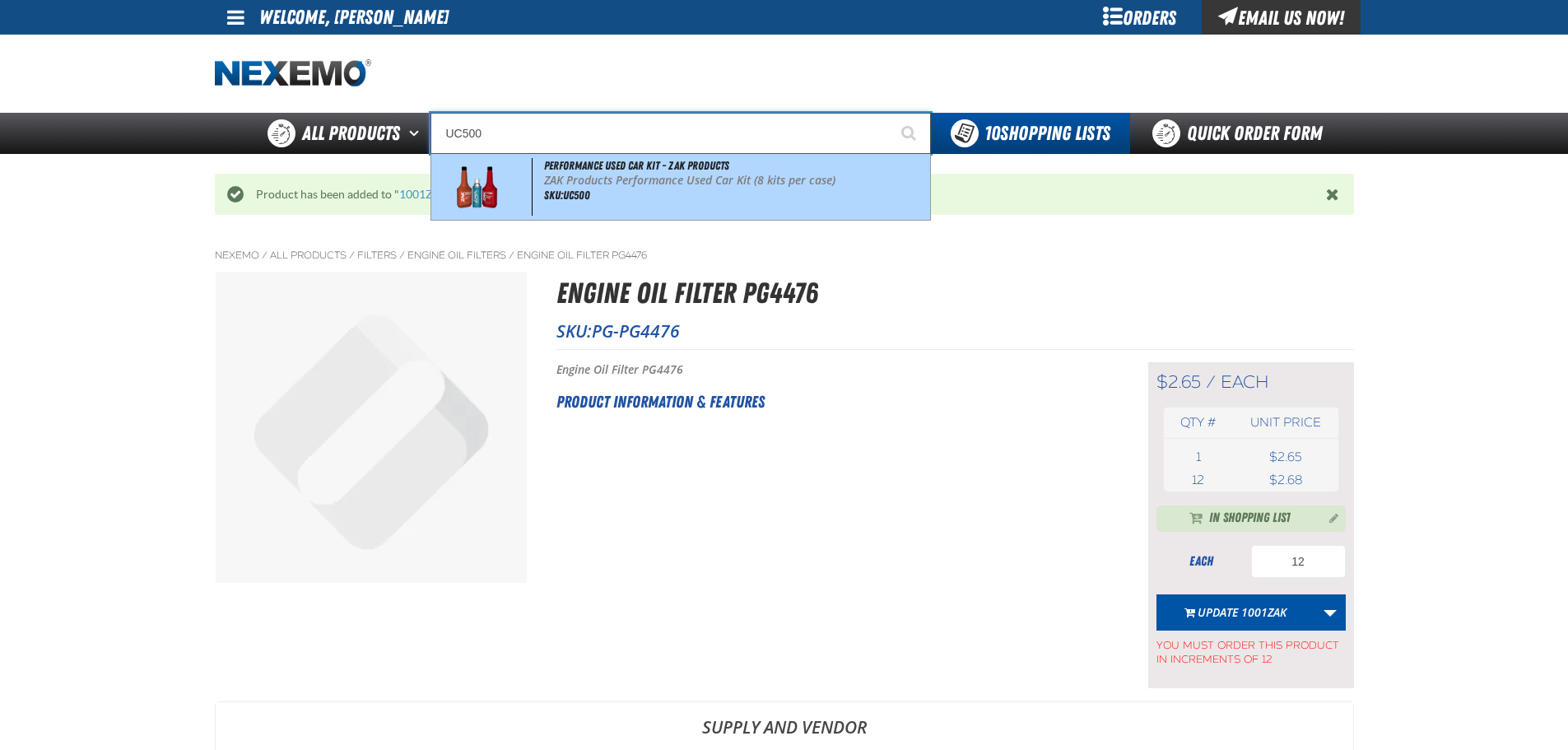
click at [689, 181] on p "ZAK Products Performance Used Car Kit (8 kits per case)" at bounding box center [735, 180] width 382 height 14
type input "Performance Used Car Kit - ZAK Products"
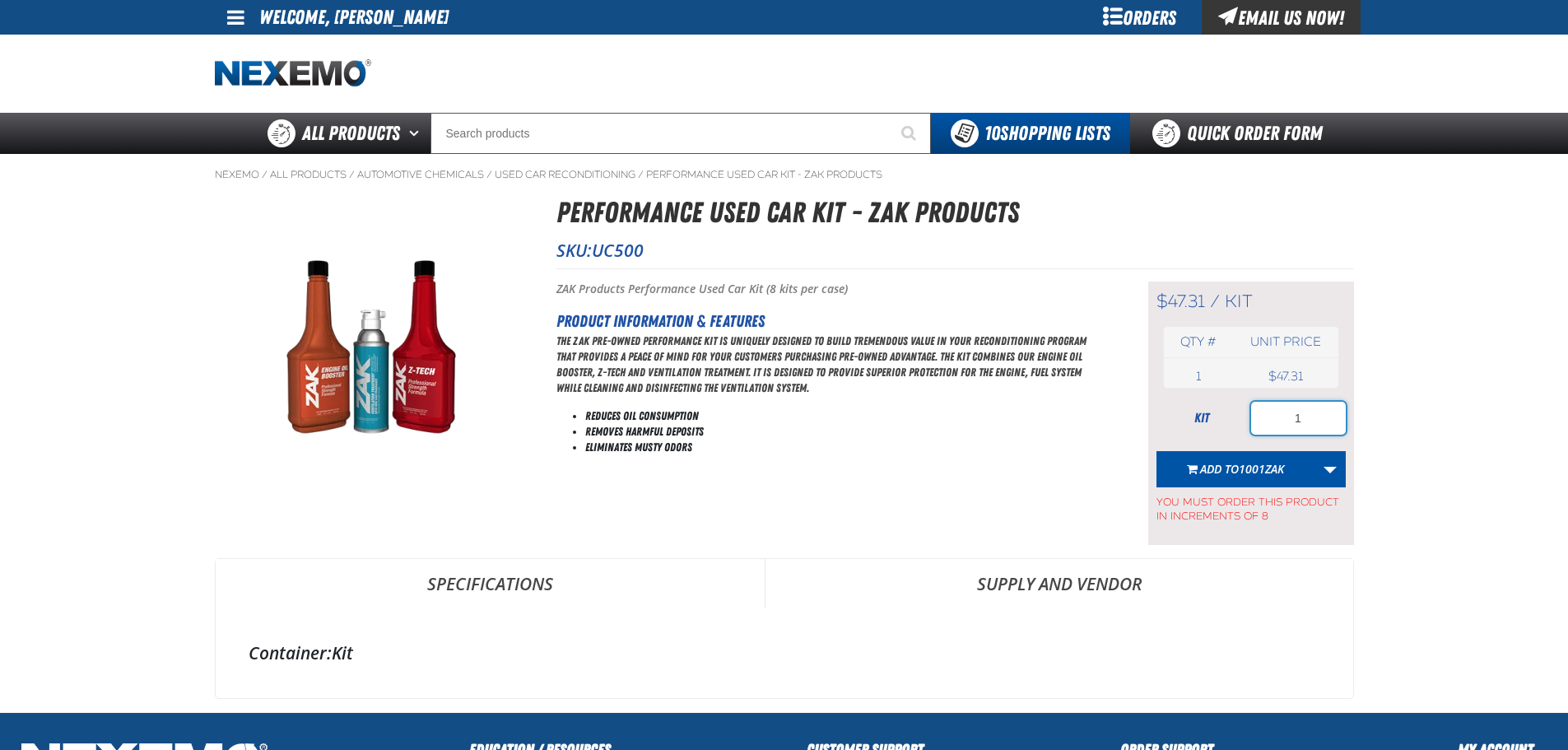
click at [1312, 427] on input "1" at bounding box center [1298, 418] width 95 height 33
type input "84"
click at [1211, 470] on span "Add to 1001ZAK" at bounding box center [1242, 468] width 84 height 16
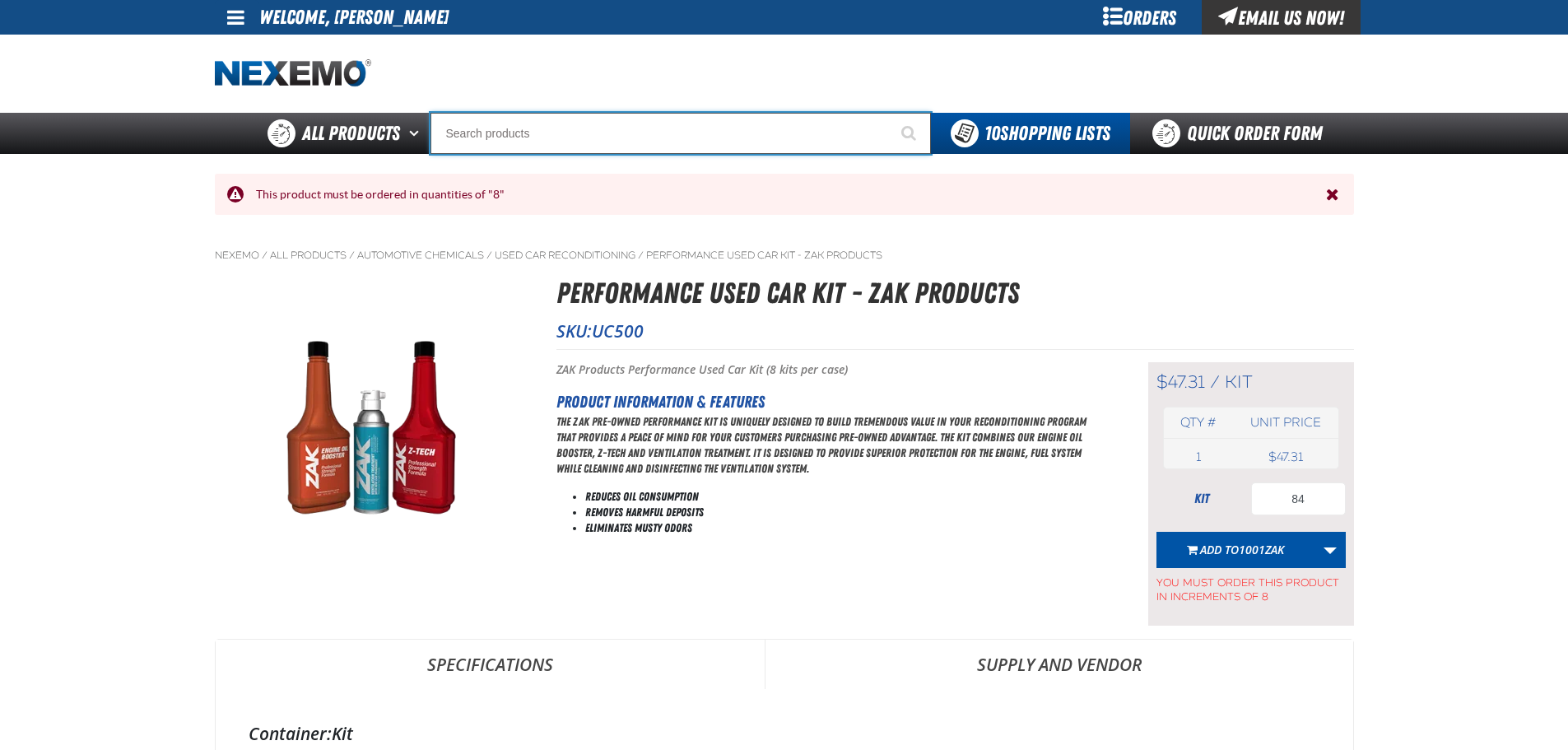
click at [670, 131] on input "Search" at bounding box center [680, 133] width 500 height 41
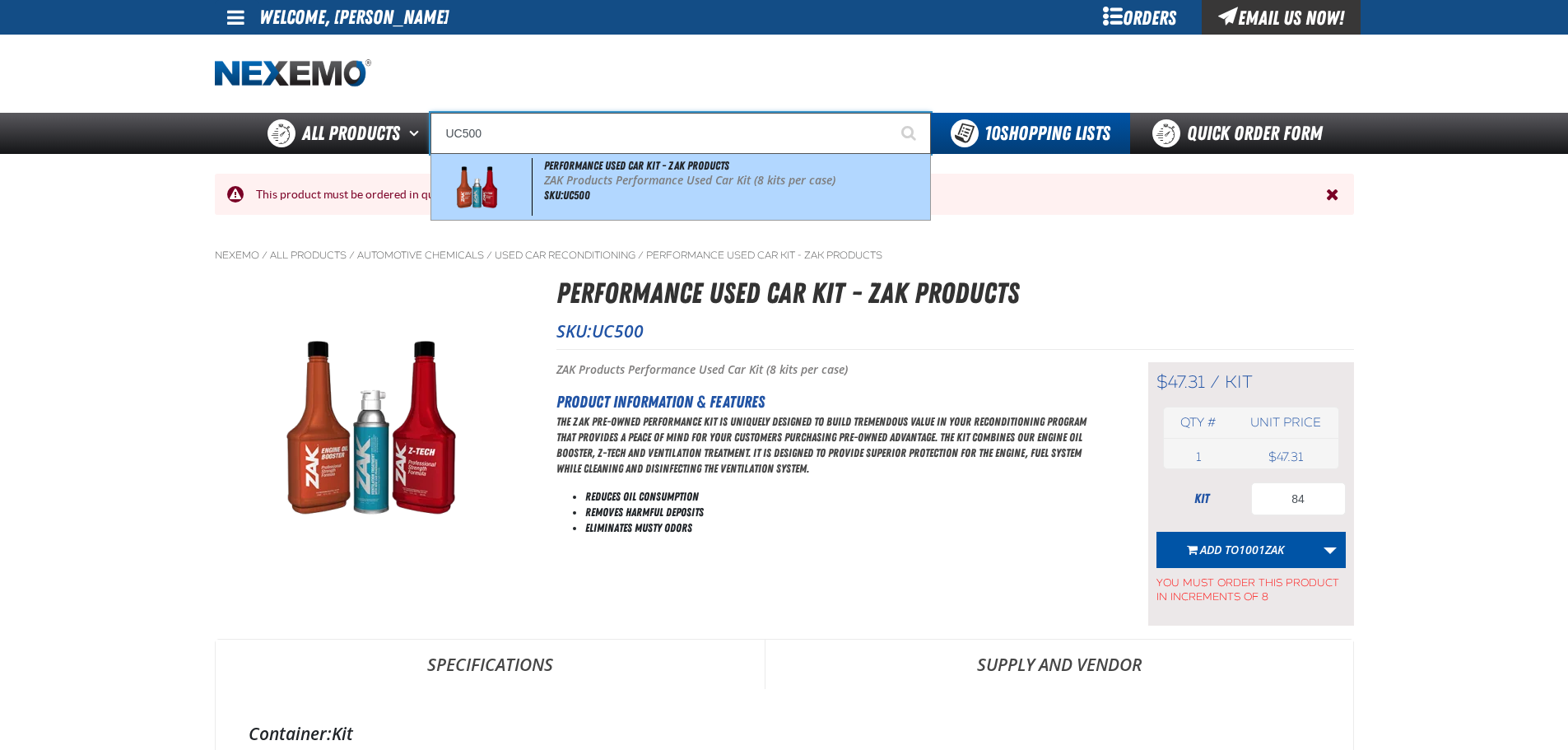
click at [645, 171] on span "Performance Used Car Kit - ZAK Products" at bounding box center [637, 165] width 186 height 13
type input "Performance Used Car Kit - ZAK Products"
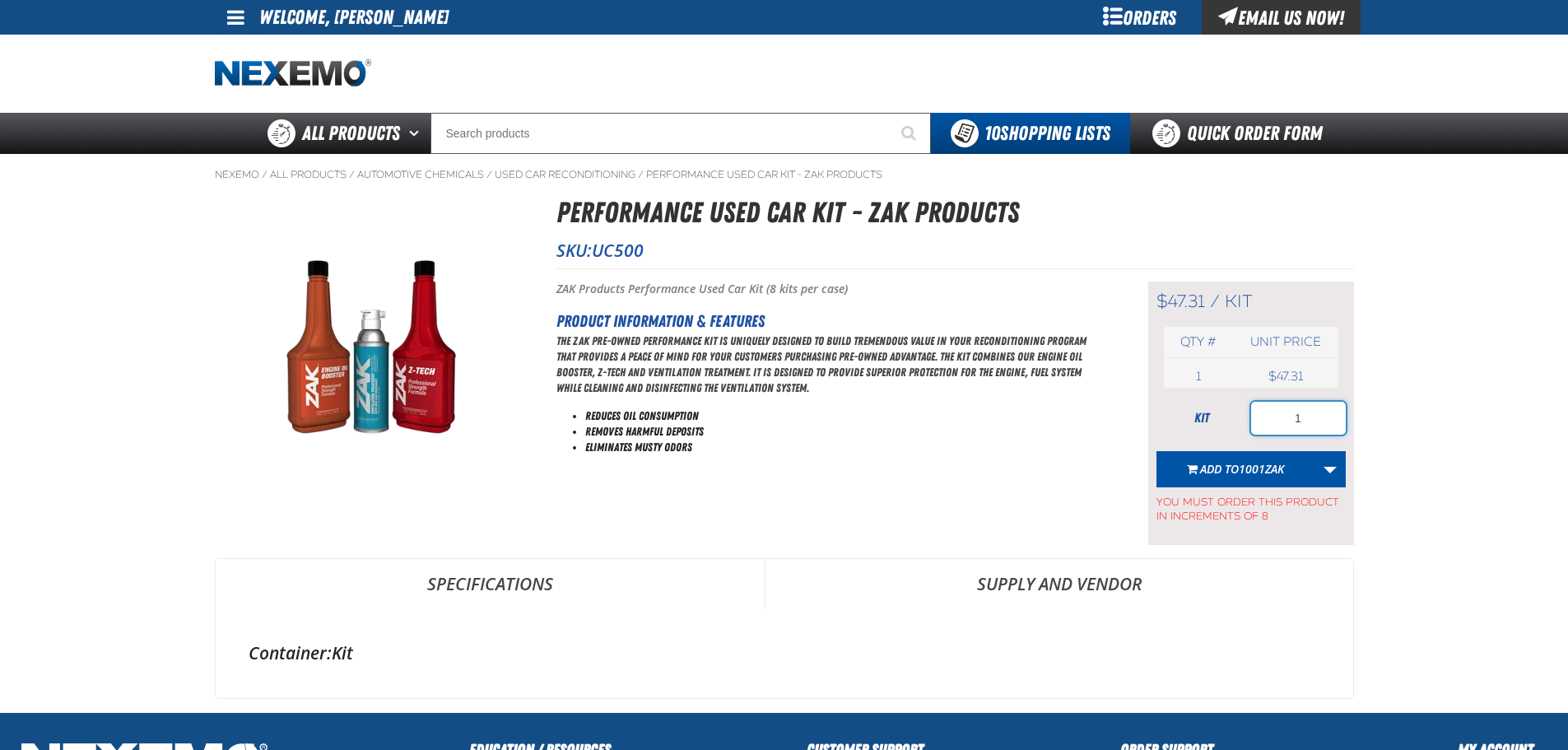
click at [1309, 417] on input "1" at bounding box center [1298, 418] width 95 height 33
click at [1309, 416] on input "1" at bounding box center [1298, 418] width 95 height 33
type input "88"
click at [1247, 460] on span "1001ZAK" at bounding box center [1261, 468] width 45 height 16
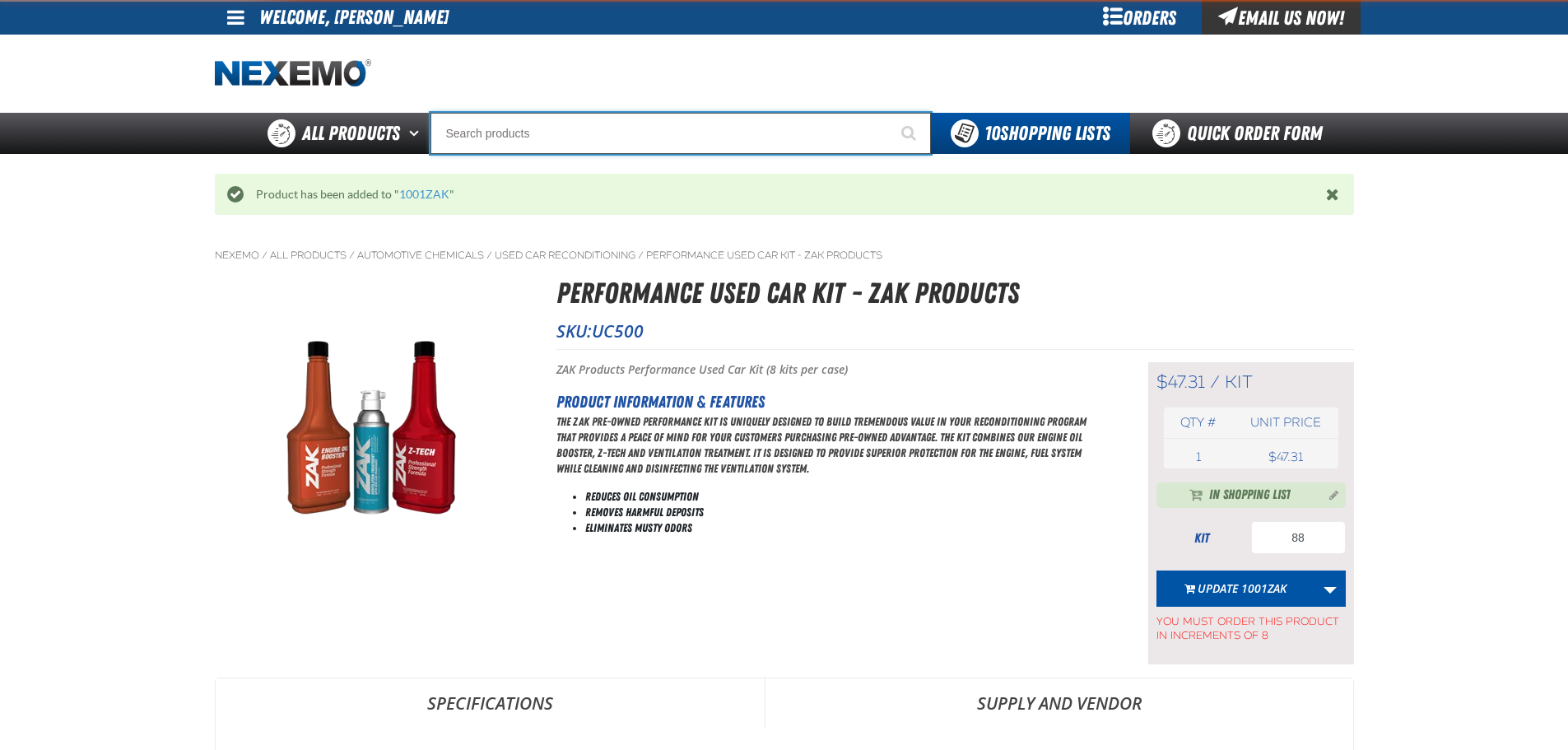
click at [579, 134] on input "Search" at bounding box center [680, 133] width 500 height 41
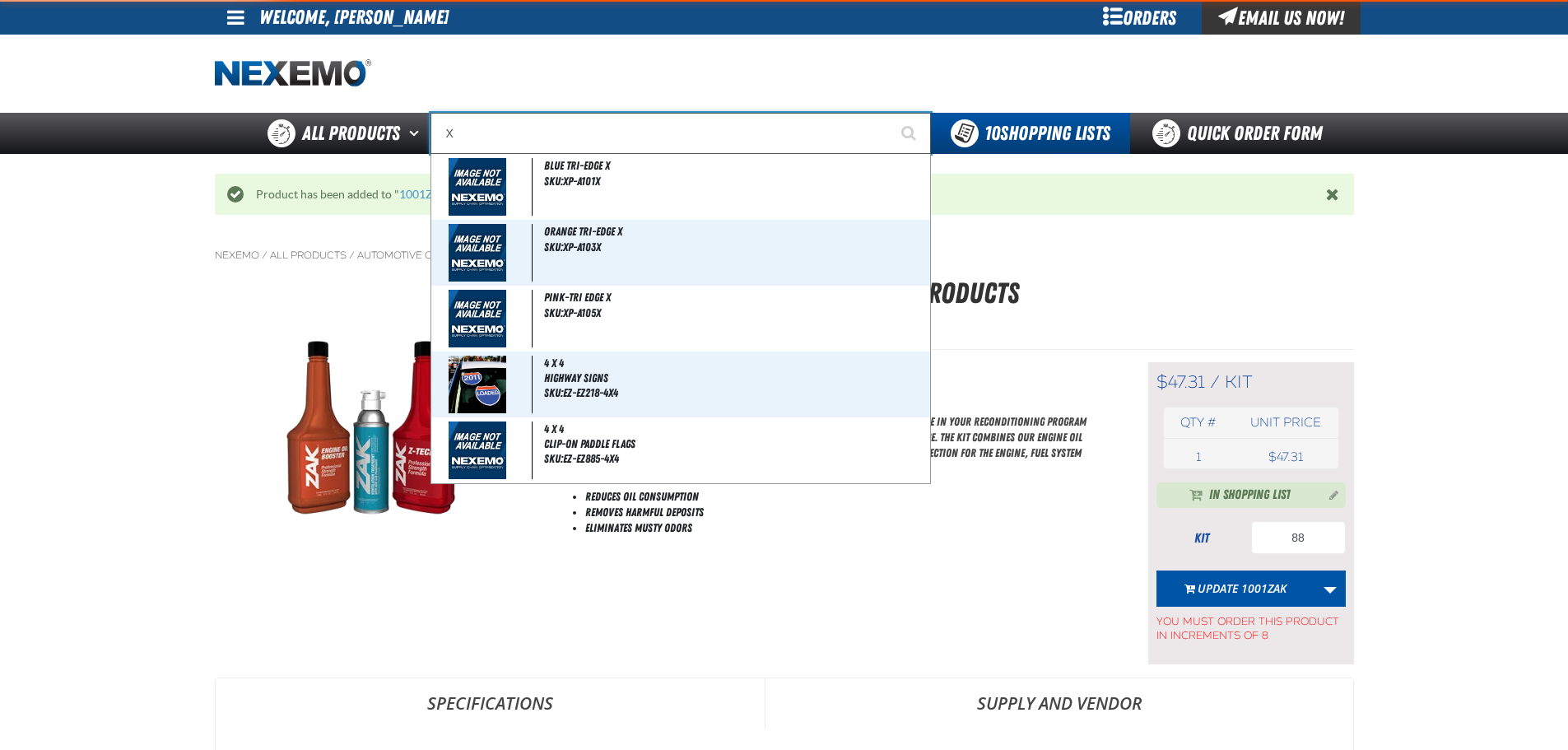
type input "XP"
type input "XPEL EZ-Tint"
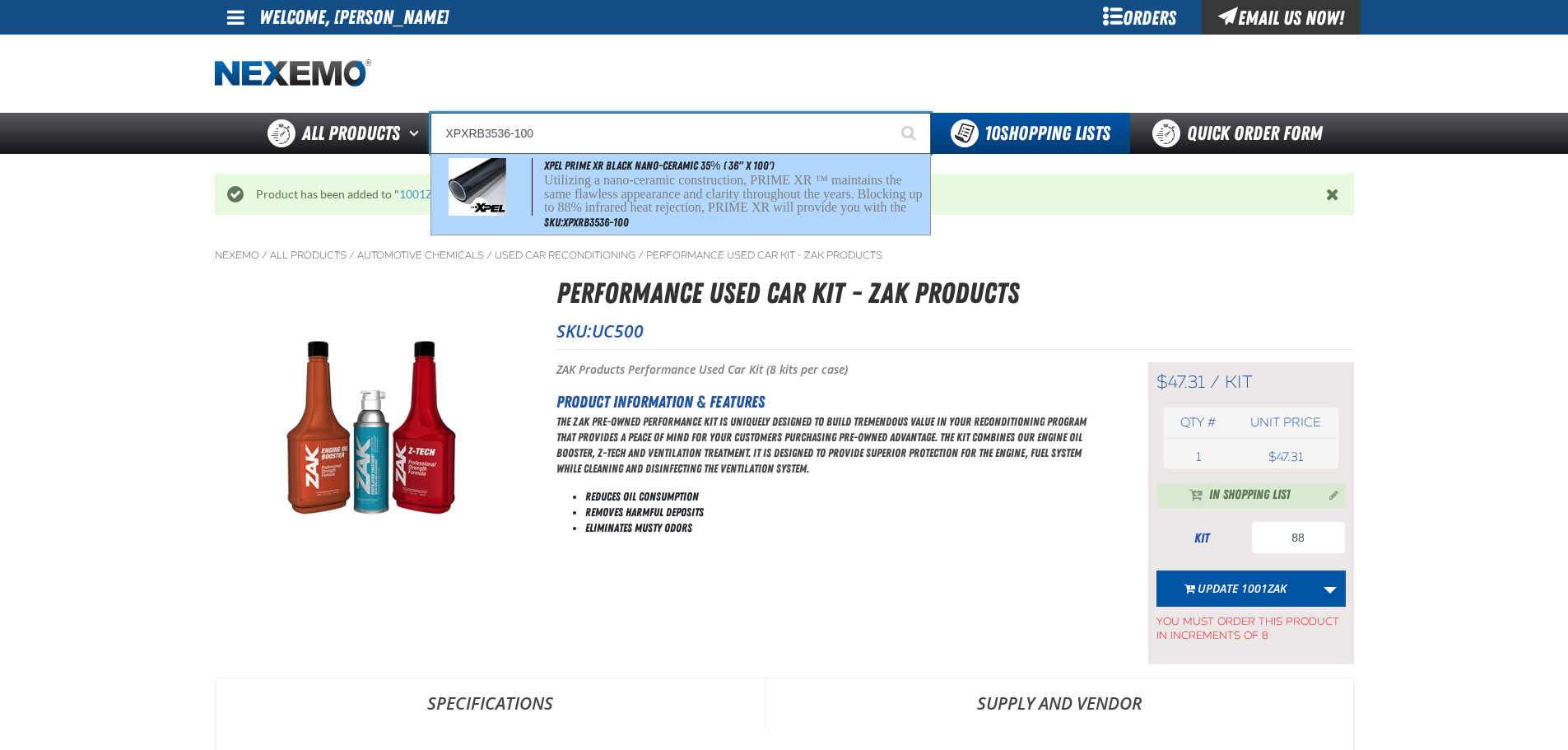
click at [566, 180] on p "Utilizing a nano-ceramic construction, PRIME XR ™ maintains the same flawless a…" at bounding box center [735, 208] width 382 height 69
type input "XPEL PRIME XR Black Nano-Ceramic 35% ( 36" x 100')"
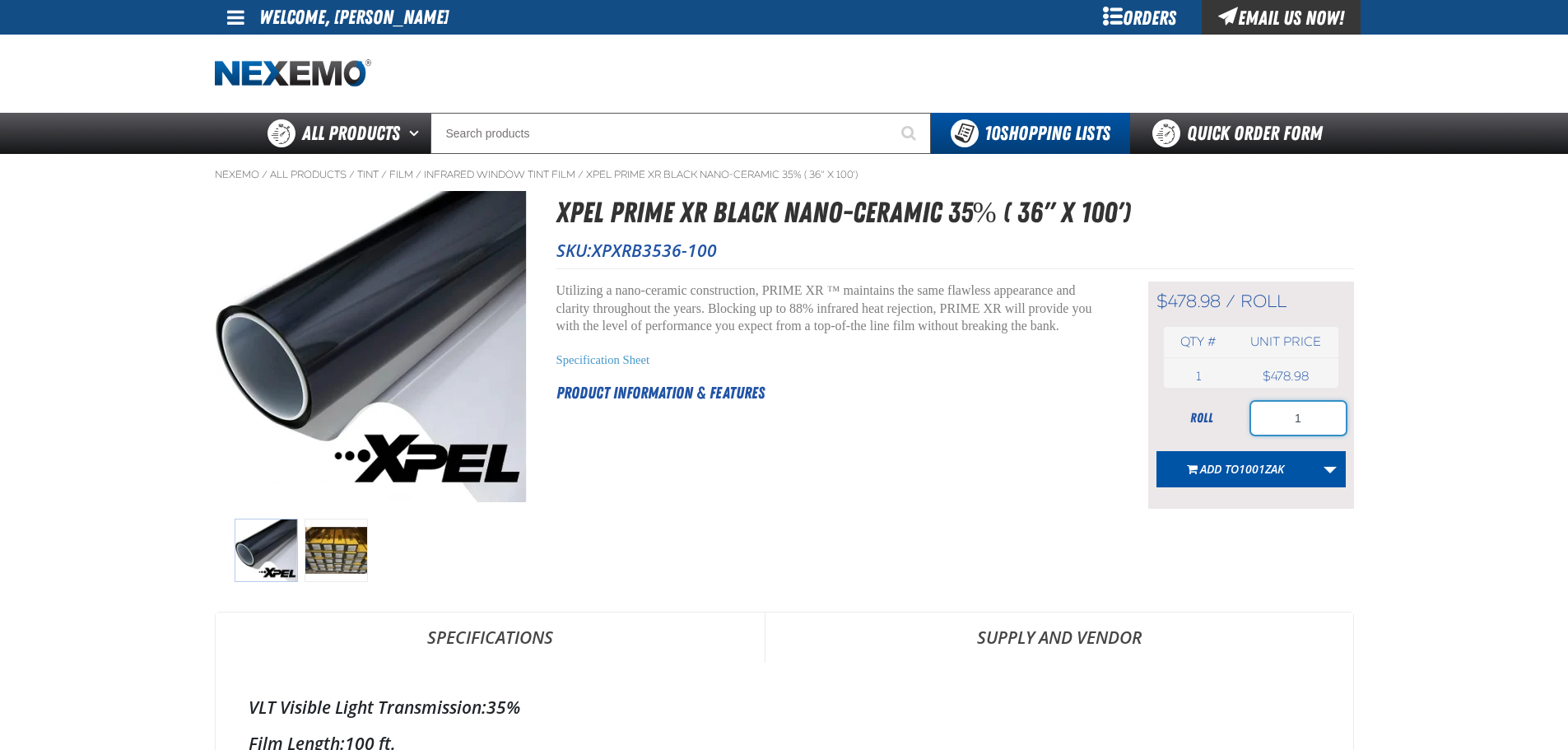
click at [1307, 407] on input "1" at bounding box center [1298, 418] width 95 height 33
type input "2"
click at [1235, 473] on span "Add to 1001ZAK" at bounding box center [1242, 468] width 84 height 16
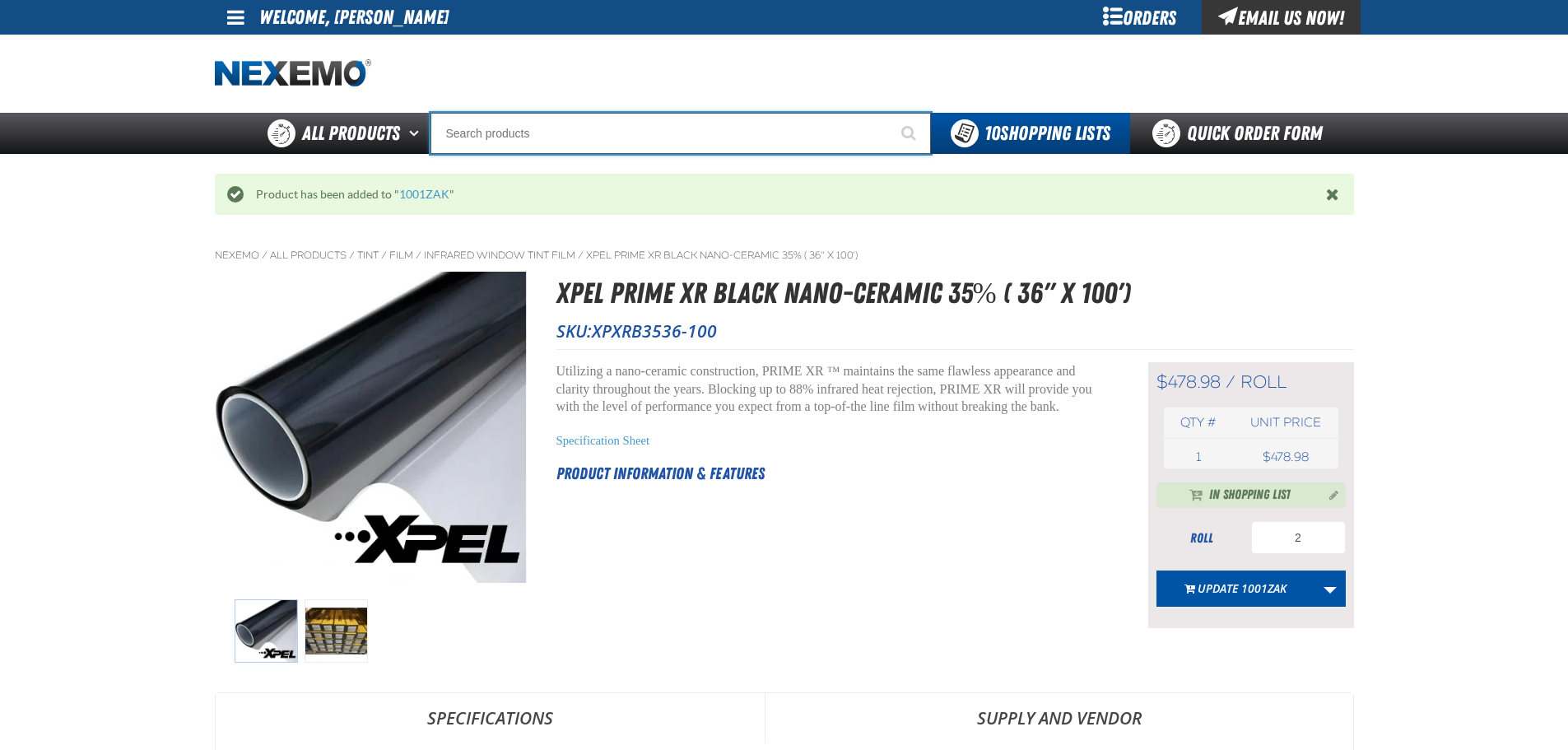
click at [616, 143] on input "Search" at bounding box center [680, 133] width 500 height 41
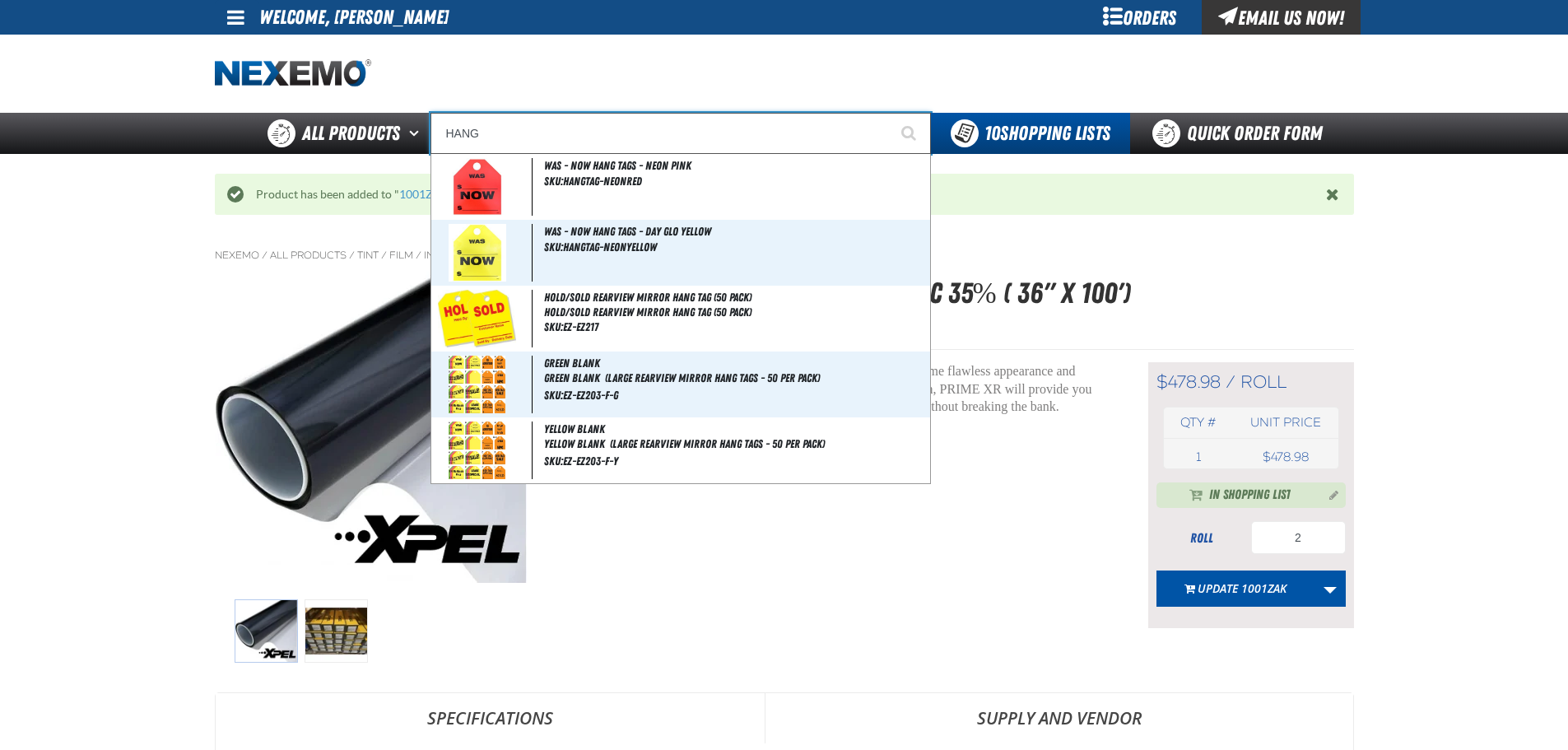
click at [538, 137] on input "HANG" at bounding box center [680, 133] width 500 height 41
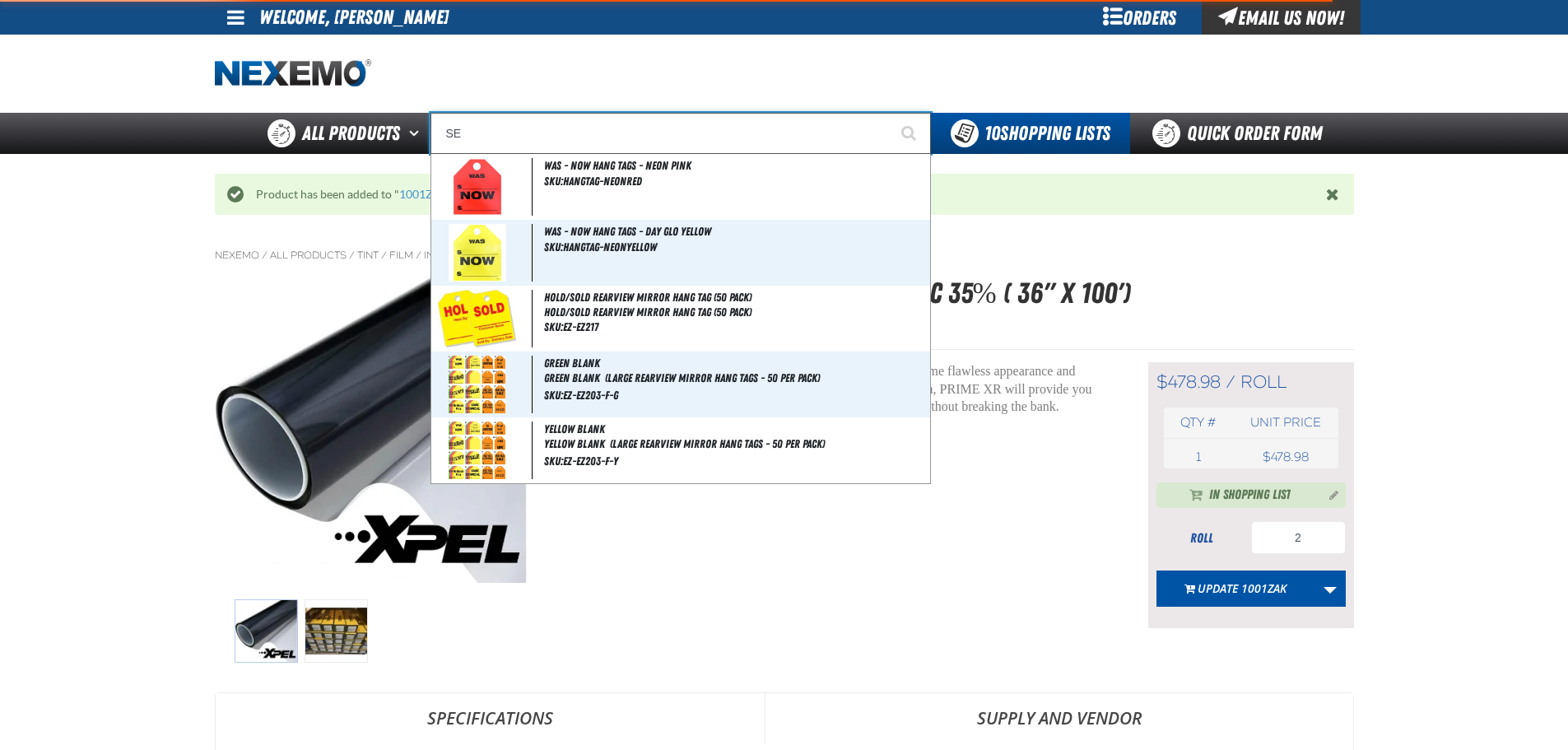
type input "SER"
type input "SERVICE"
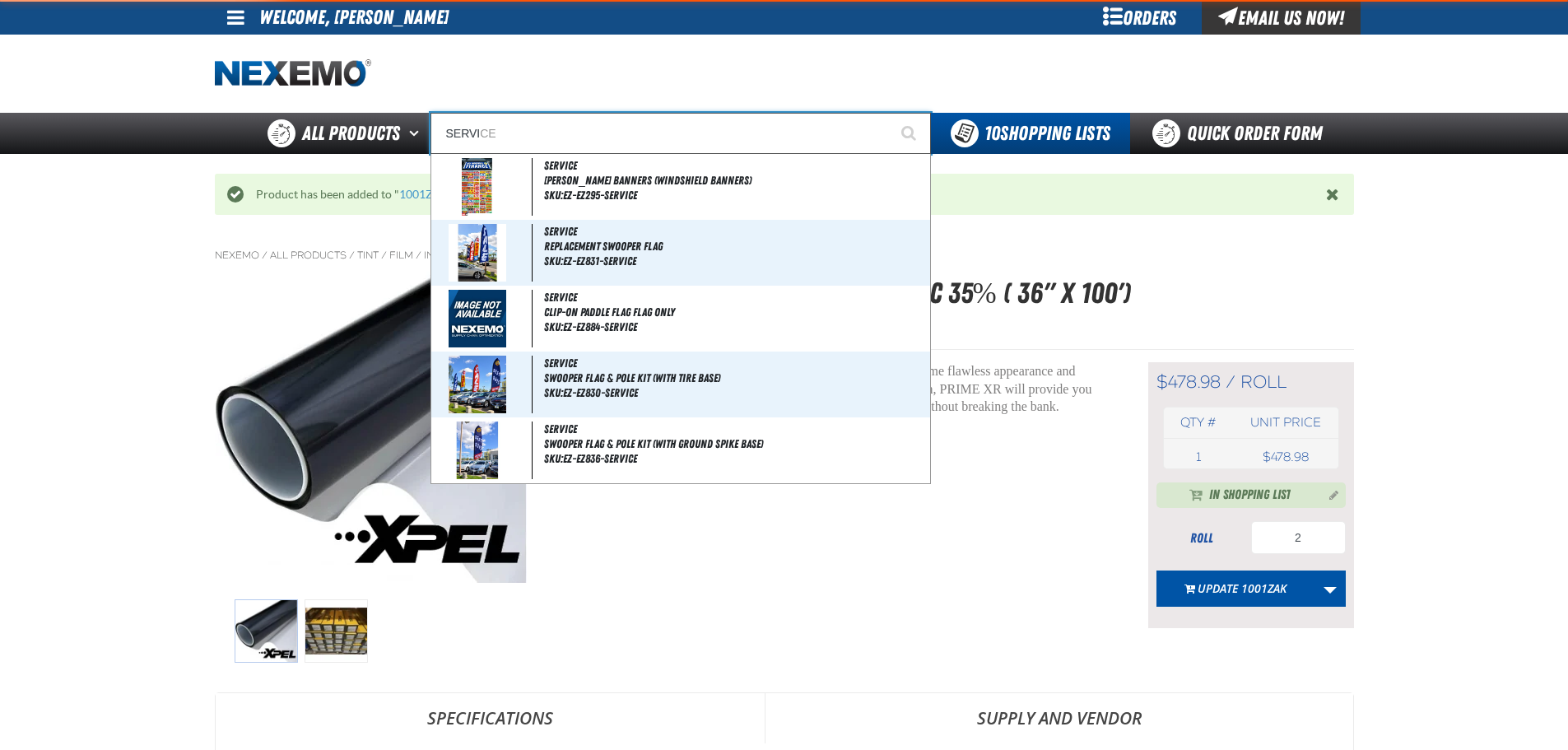
type input "SERVIC"
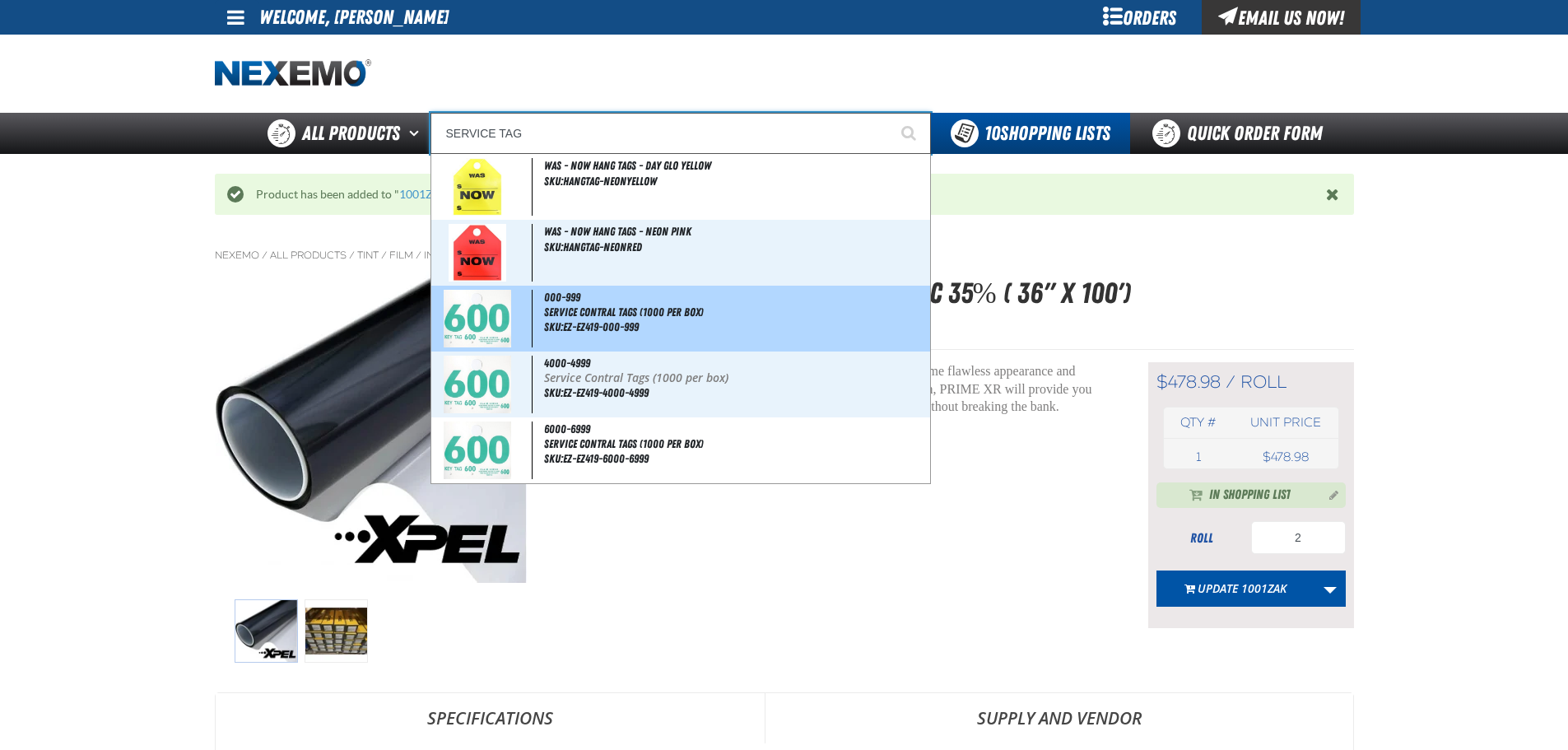
click at [752, 316] on span "Service Contral Tags (1000 per box)" at bounding box center [735, 312] width 382 height 14
type input "000-999"
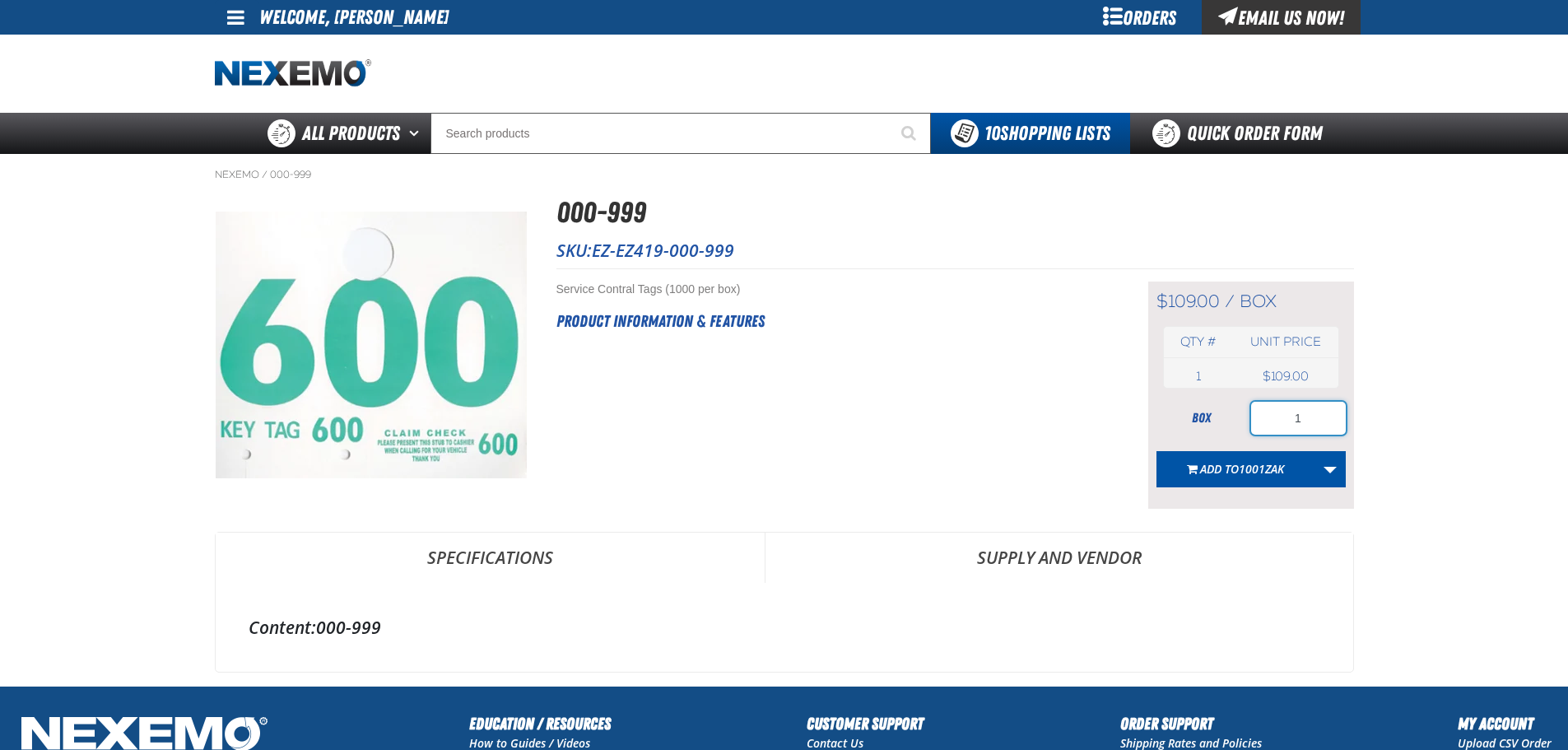
click at [1297, 411] on input "1" at bounding box center [1298, 418] width 95 height 33
type input "10"
click at [1335, 468] on link "More Actions" at bounding box center [1330, 469] width 31 height 36
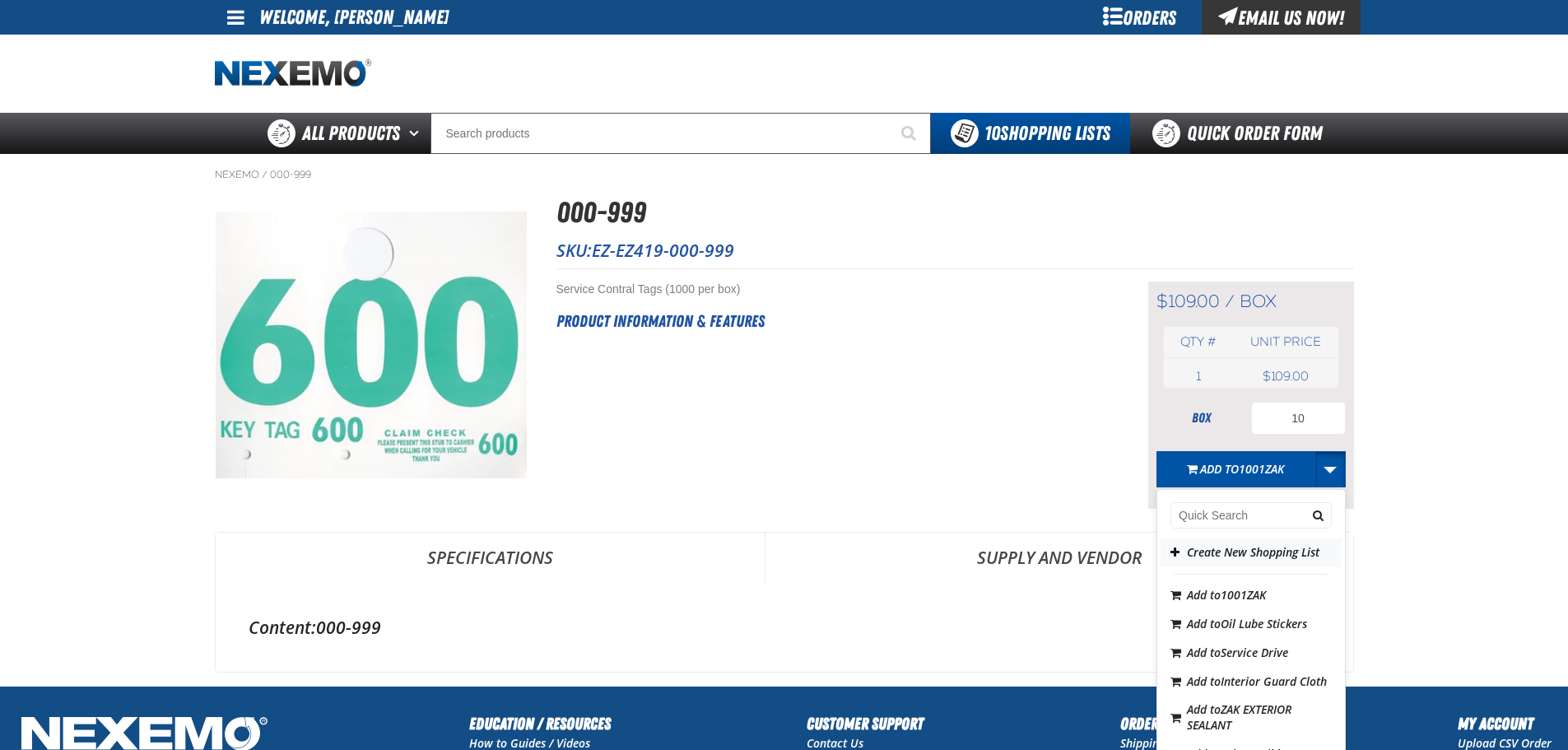
click at [1209, 563] on button "Create New Shopping List" at bounding box center [1251, 552] width 181 height 29
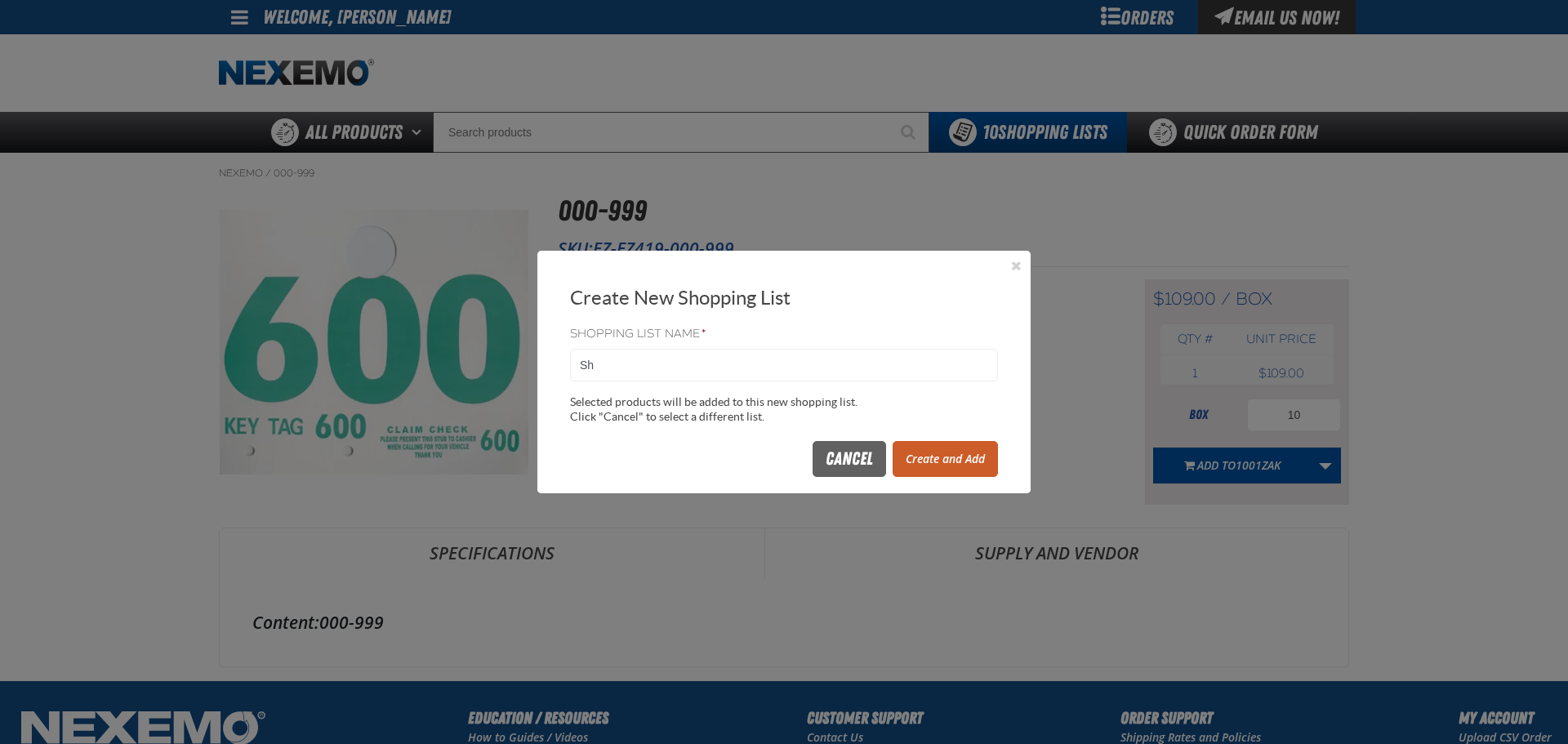
type input "S"
type input "Service Tags"
click at [930, 462] on button "Create and Add" at bounding box center [945, 459] width 105 height 36
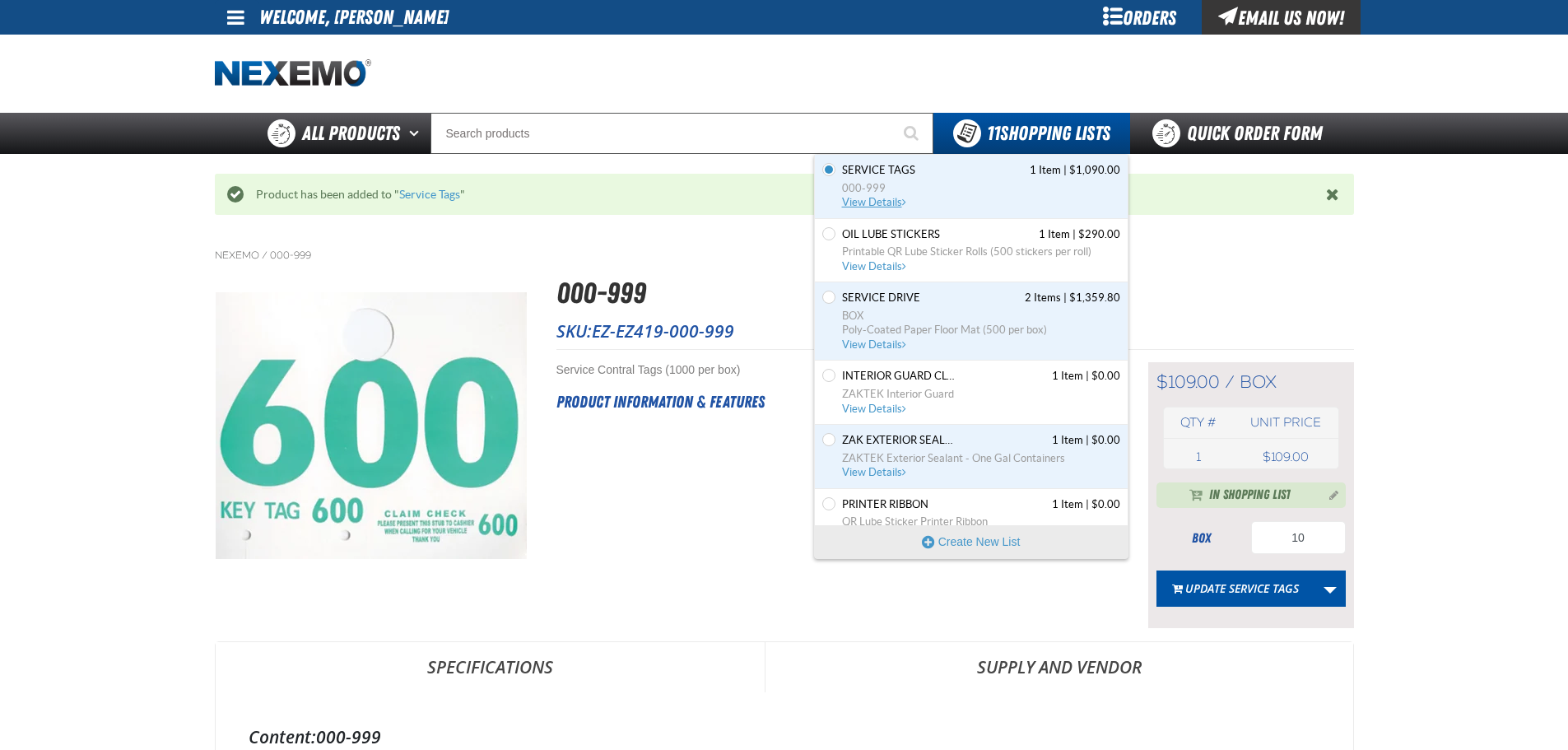
click at [870, 205] on span "View Details" at bounding box center [875, 202] width 67 height 12
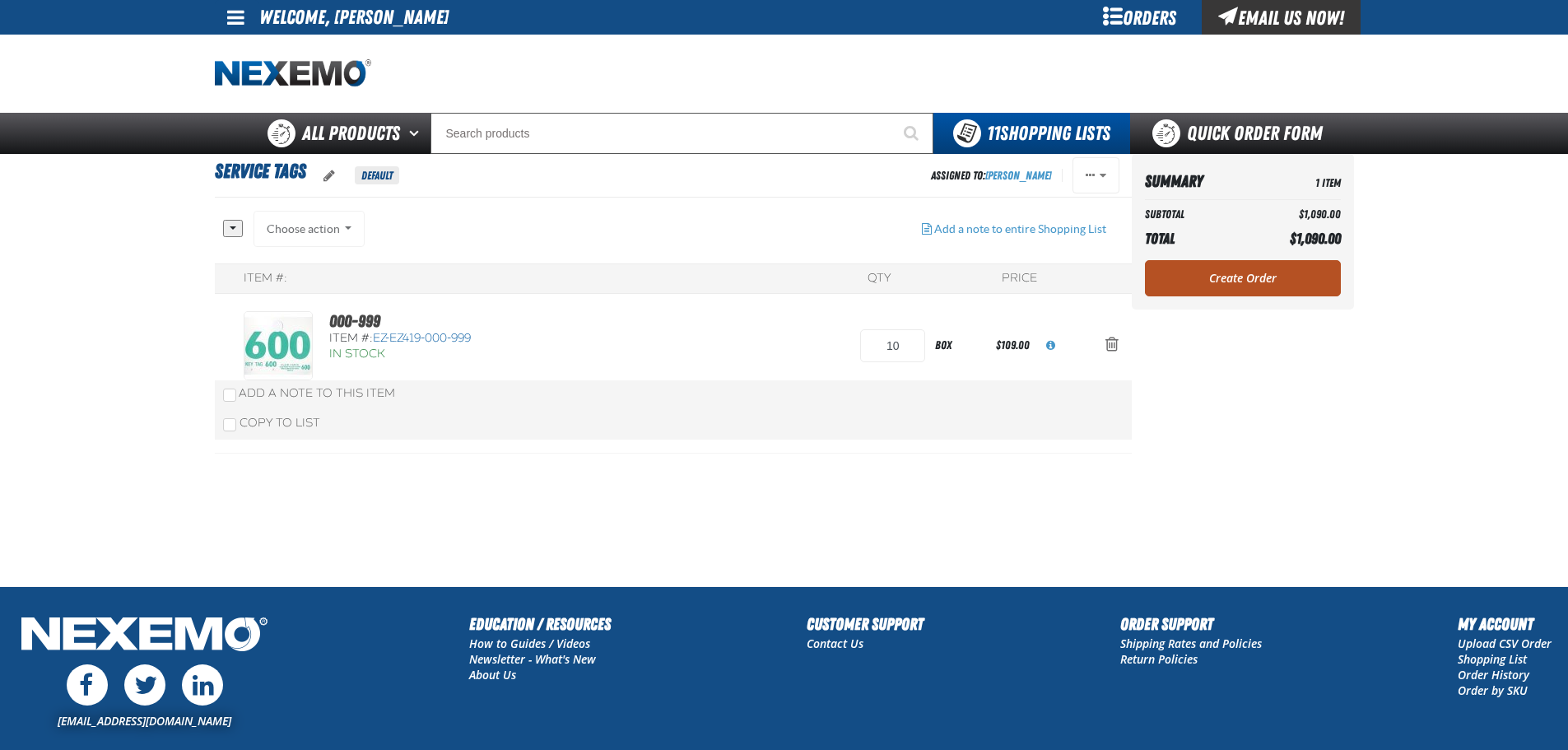
click at [1236, 281] on link "Create Order" at bounding box center [1243, 278] width 196 height 36
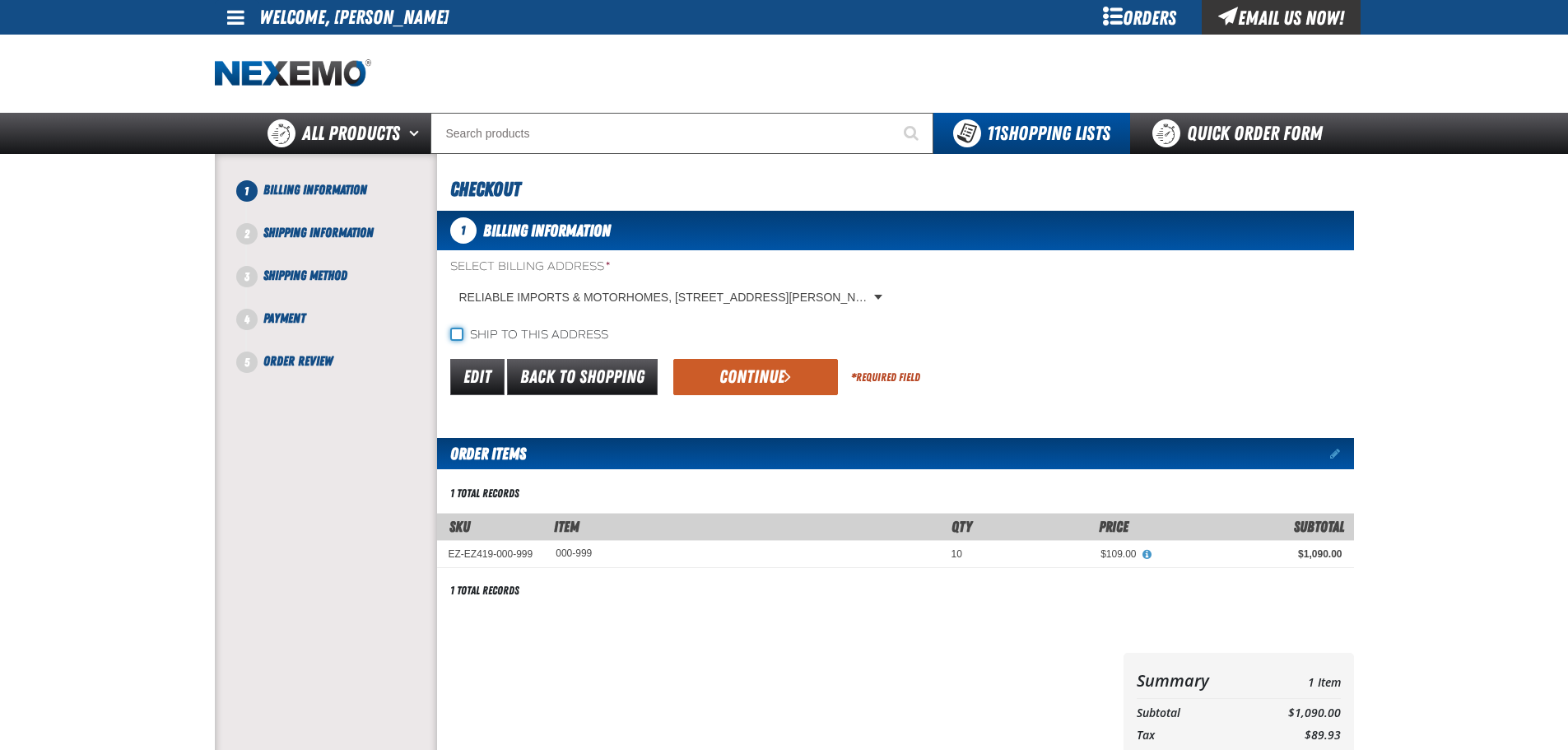
click at [462, 331] on input "Ship to this address" at bounding box center [456, 334] width 13 height 13
checkbox input "true"
click at [766, 373] on button "Continue" at bounding box center [755, 377] width 165 height 36
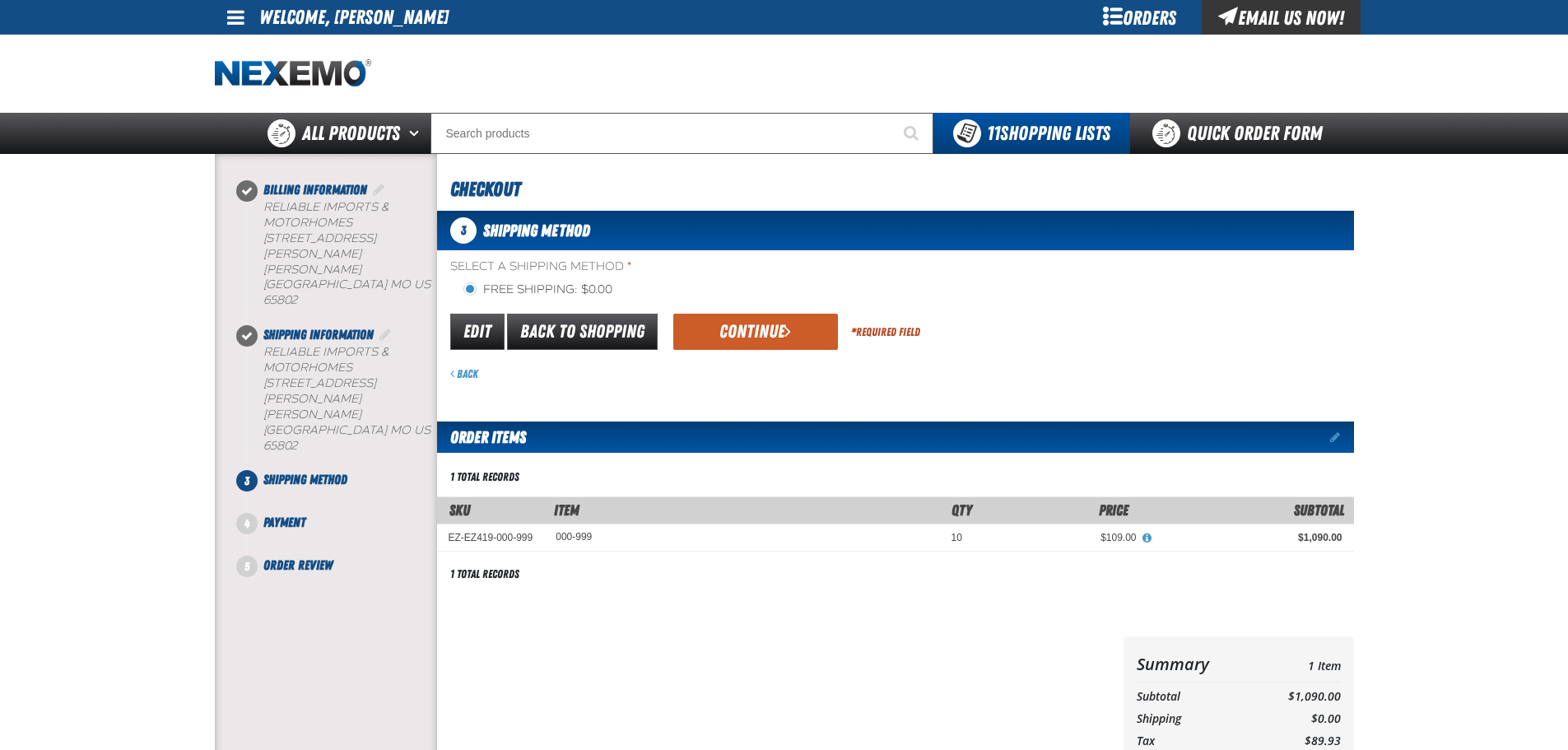
scroll to position [165, 0]
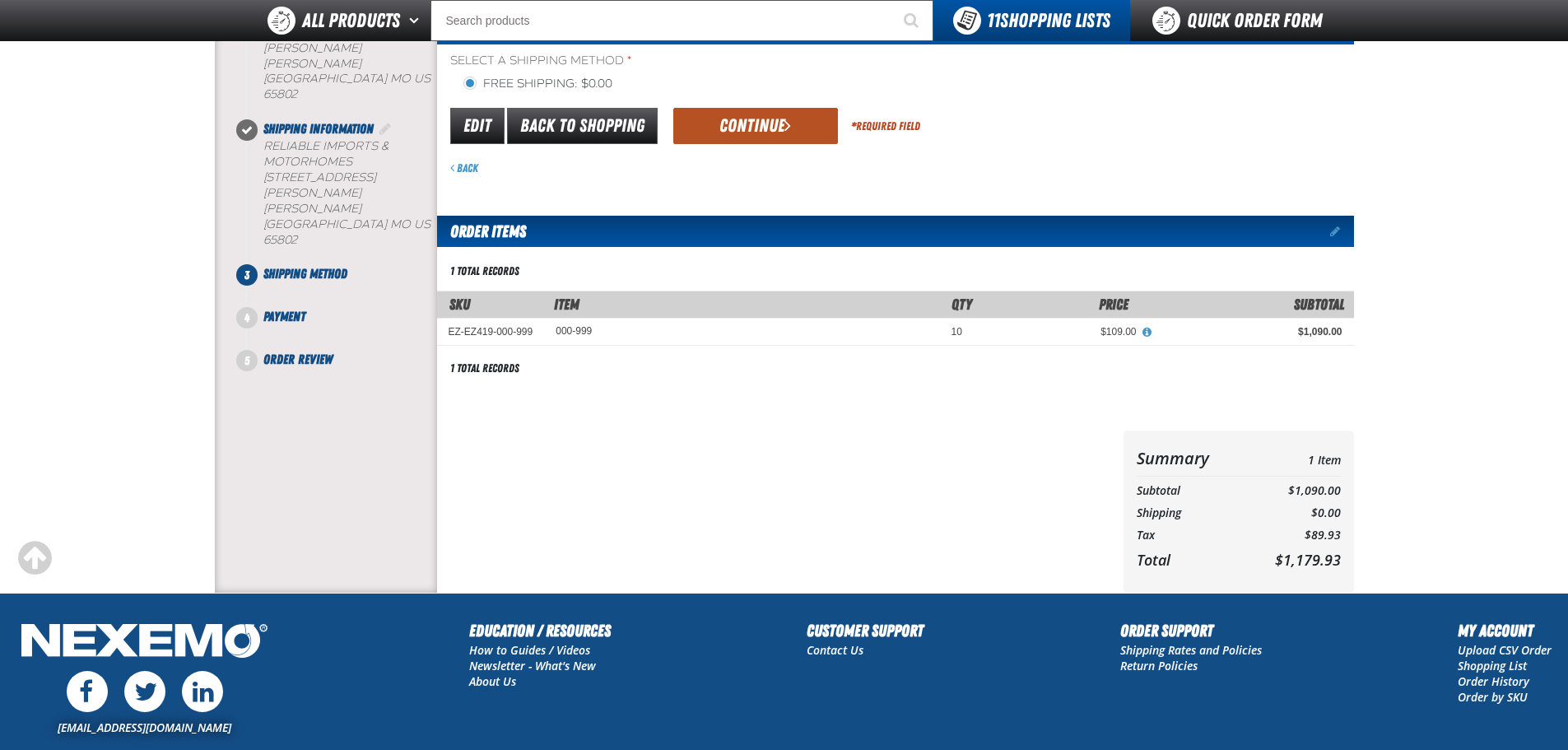
click at [759, 125] on button "Continue" at bounding box center [755, 126] width 165 height 36
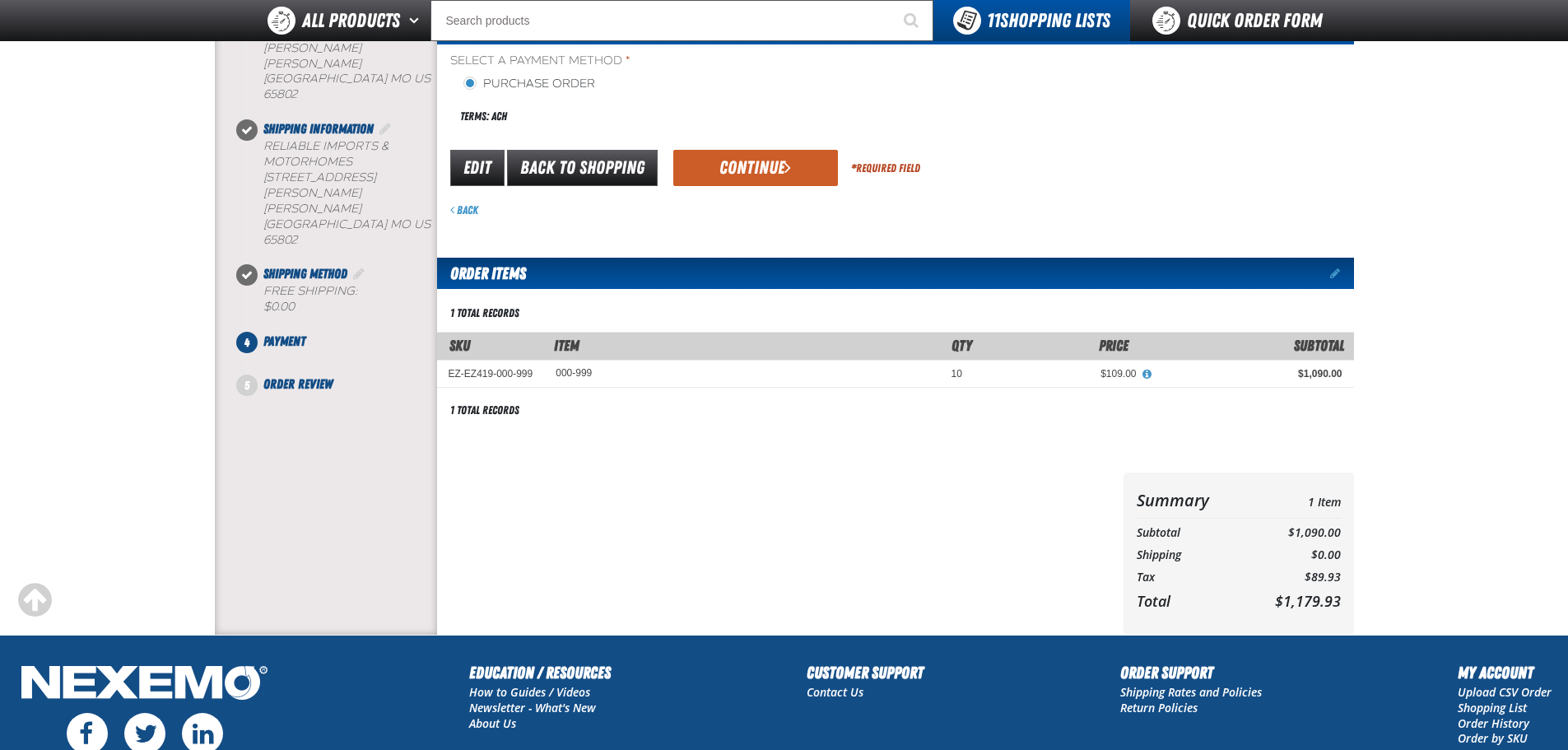
click at [740, 162] on button "Continue" at bounding box center [755, 168] width 165 height 36
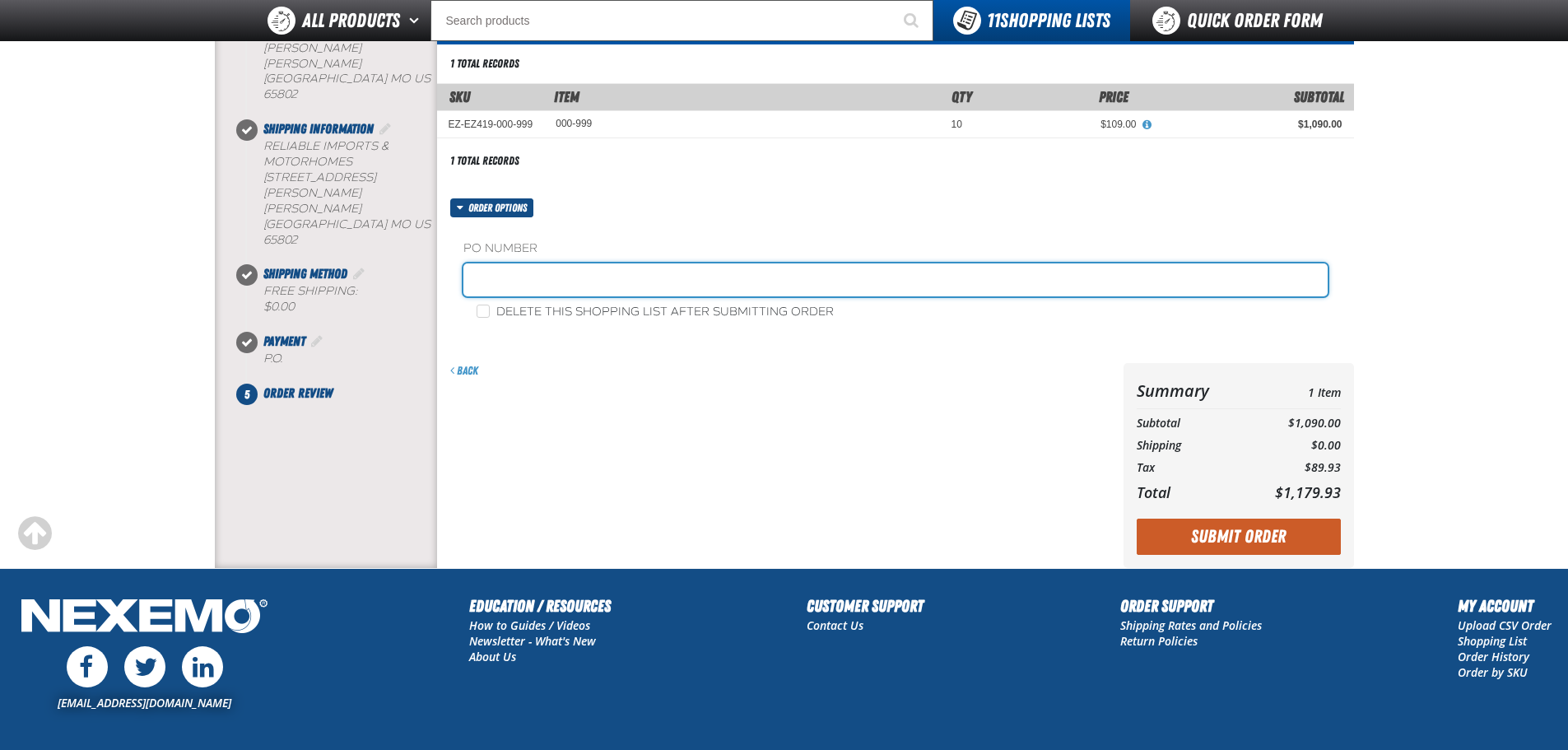
click at [488, 280] on input "text" at bounding box center [895, 280] width 865 height 33
type input "Service Tags"
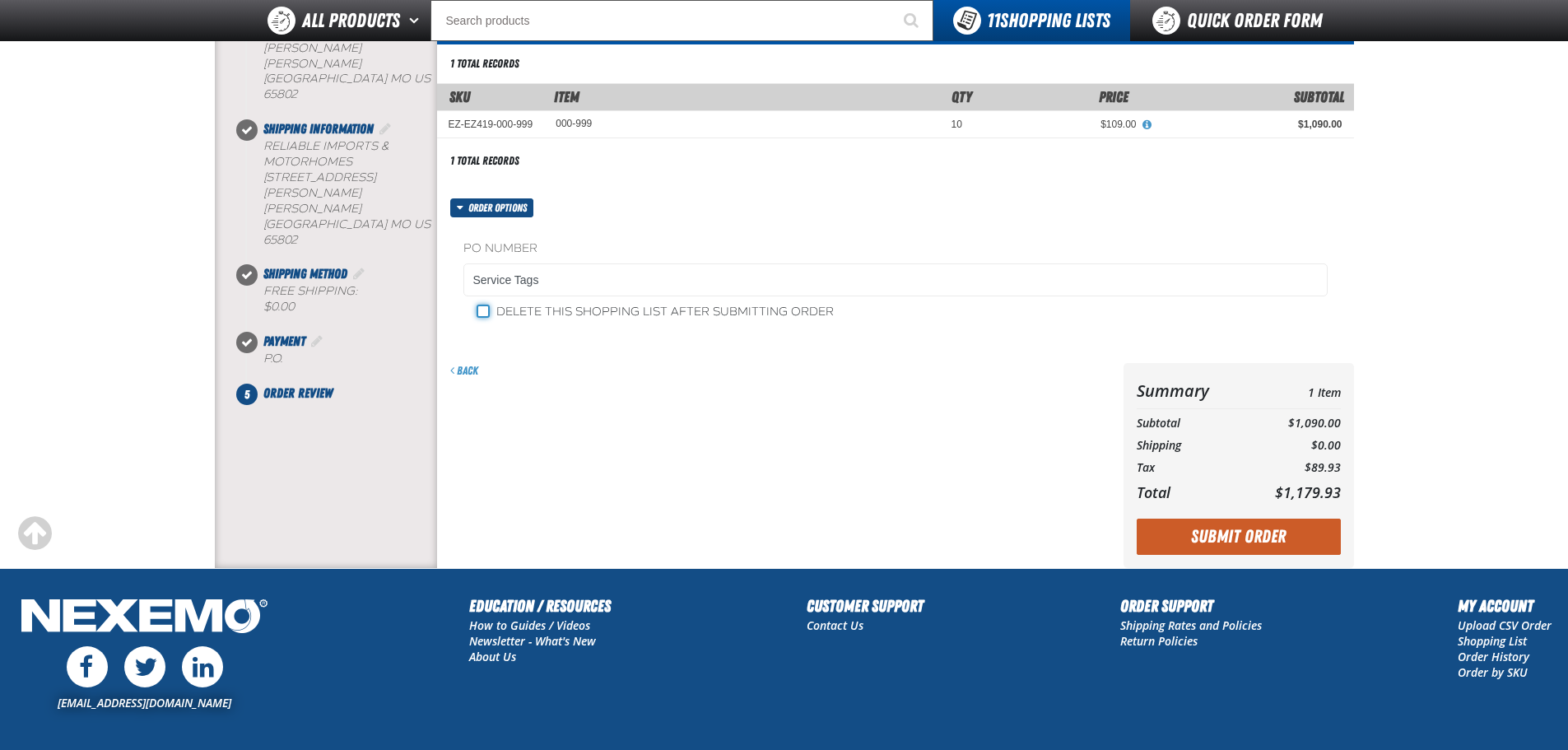
click at [487, 315] on input "Delete this shopping list after submitting order" at bounding box center [483, 310] width 13 height 13
checkbox input "true"
click at [1246, 538] on button "Submit Order" at bounding box center [1238, 537] width 204 height 36
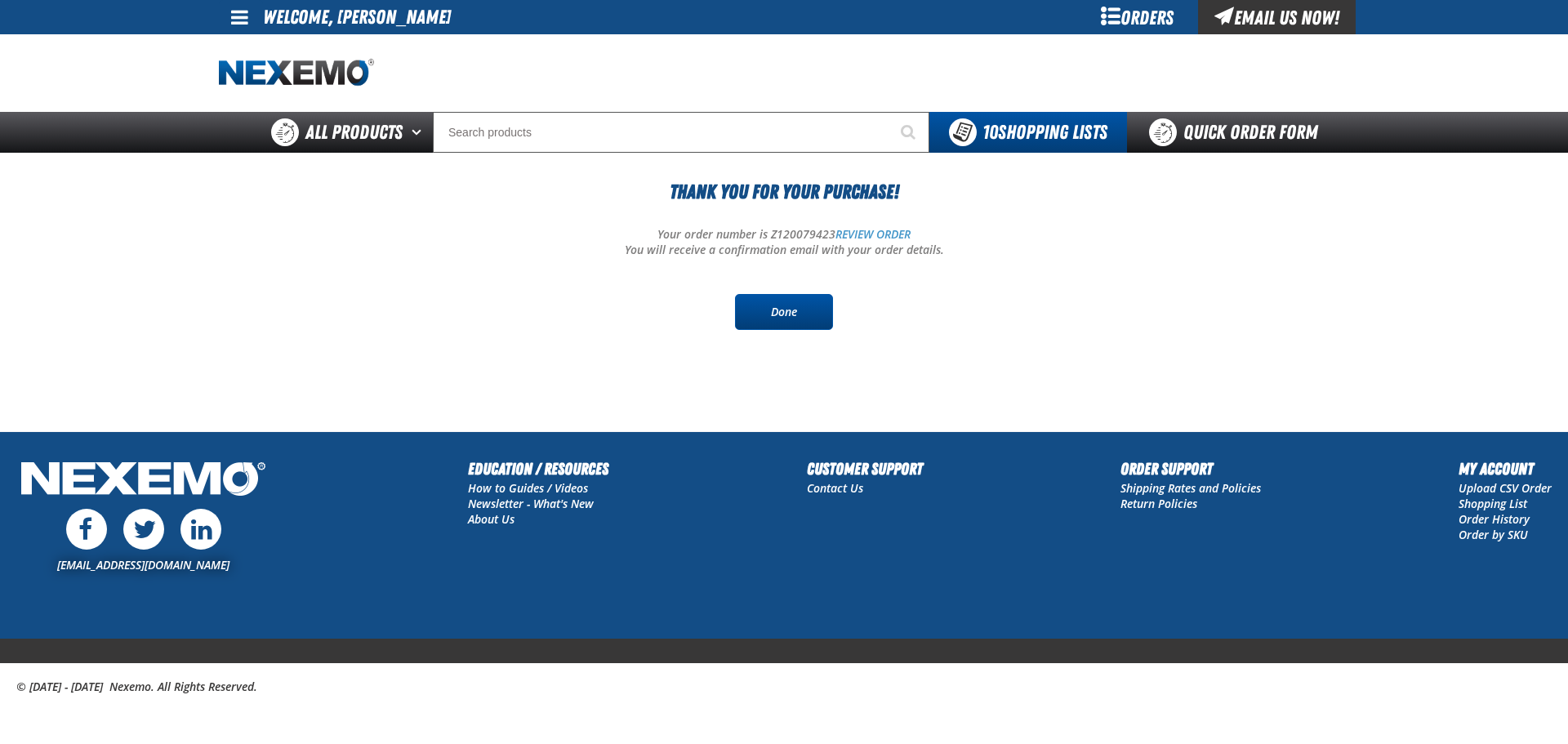
click at [775, 314] on link "Done" at bounding box center [784, 312] width 98 height 36
